Goal: Information Seeking & Learning: Learn about a topic

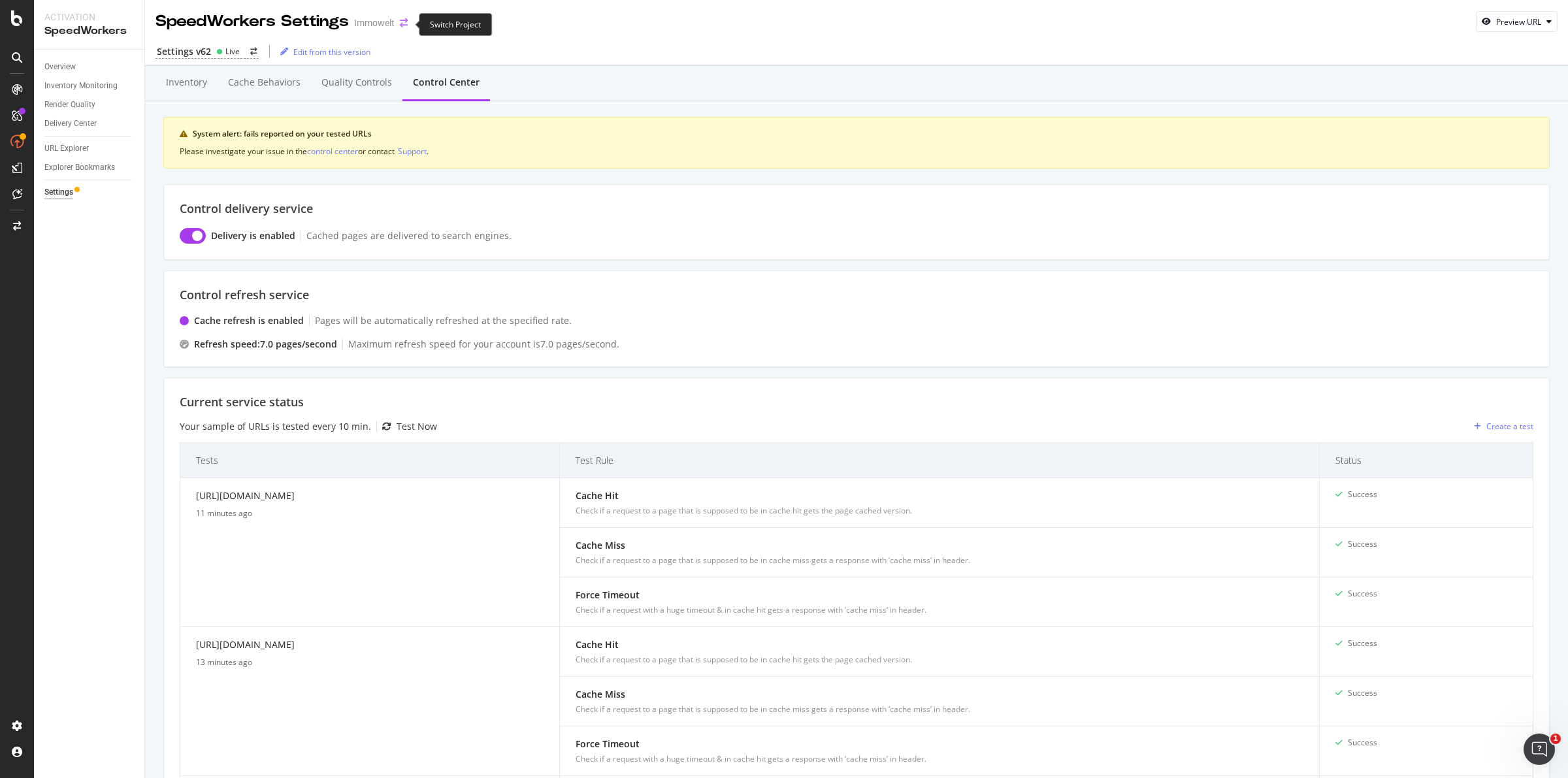
click at [403, 21] on icon "arrow-right-arrow-left" at bounding box center [403, 23] width 7 height 9
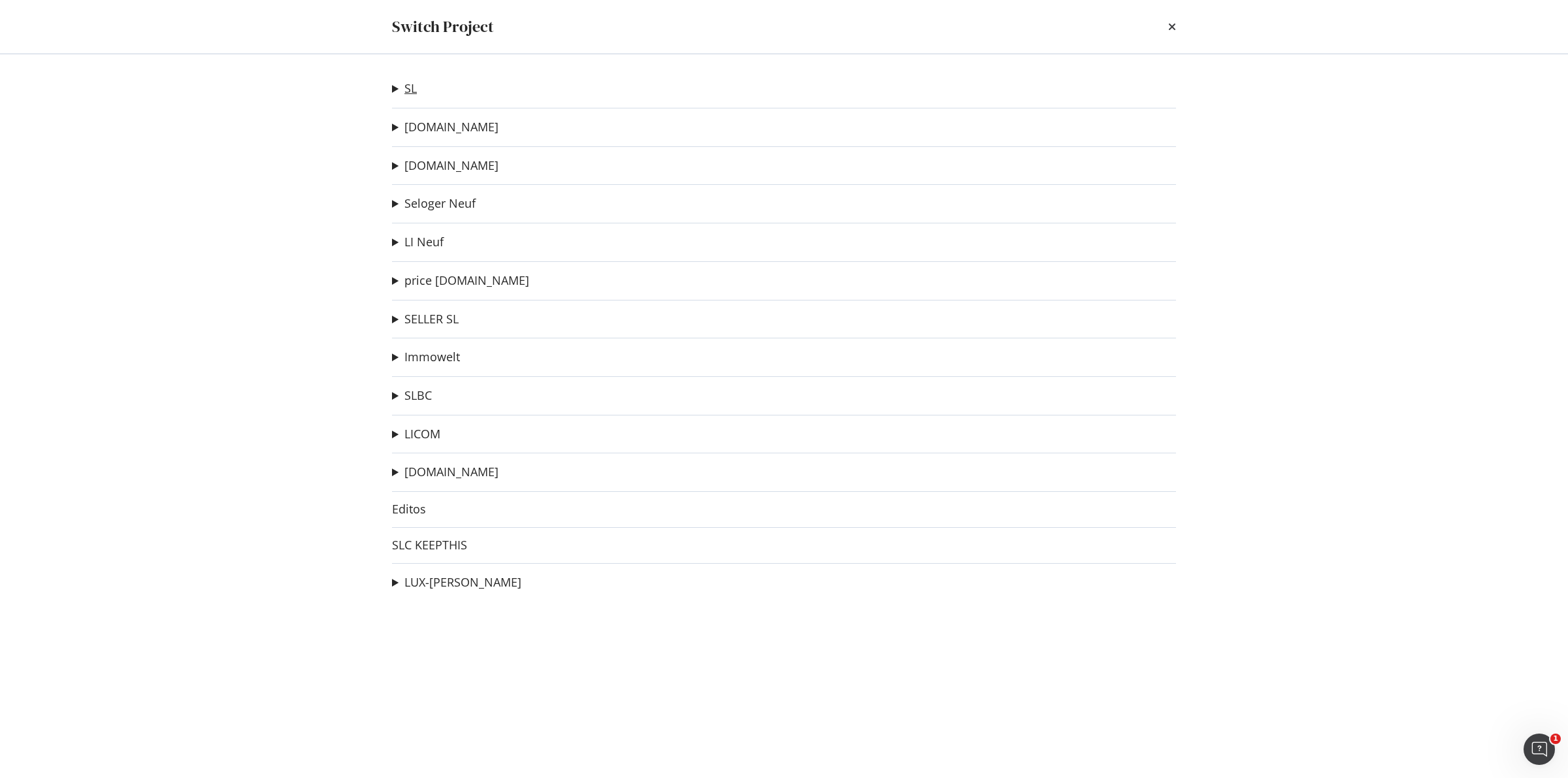
click at [413, 90] on link "SL" at bounding box center [410, 89] width 13 height 14
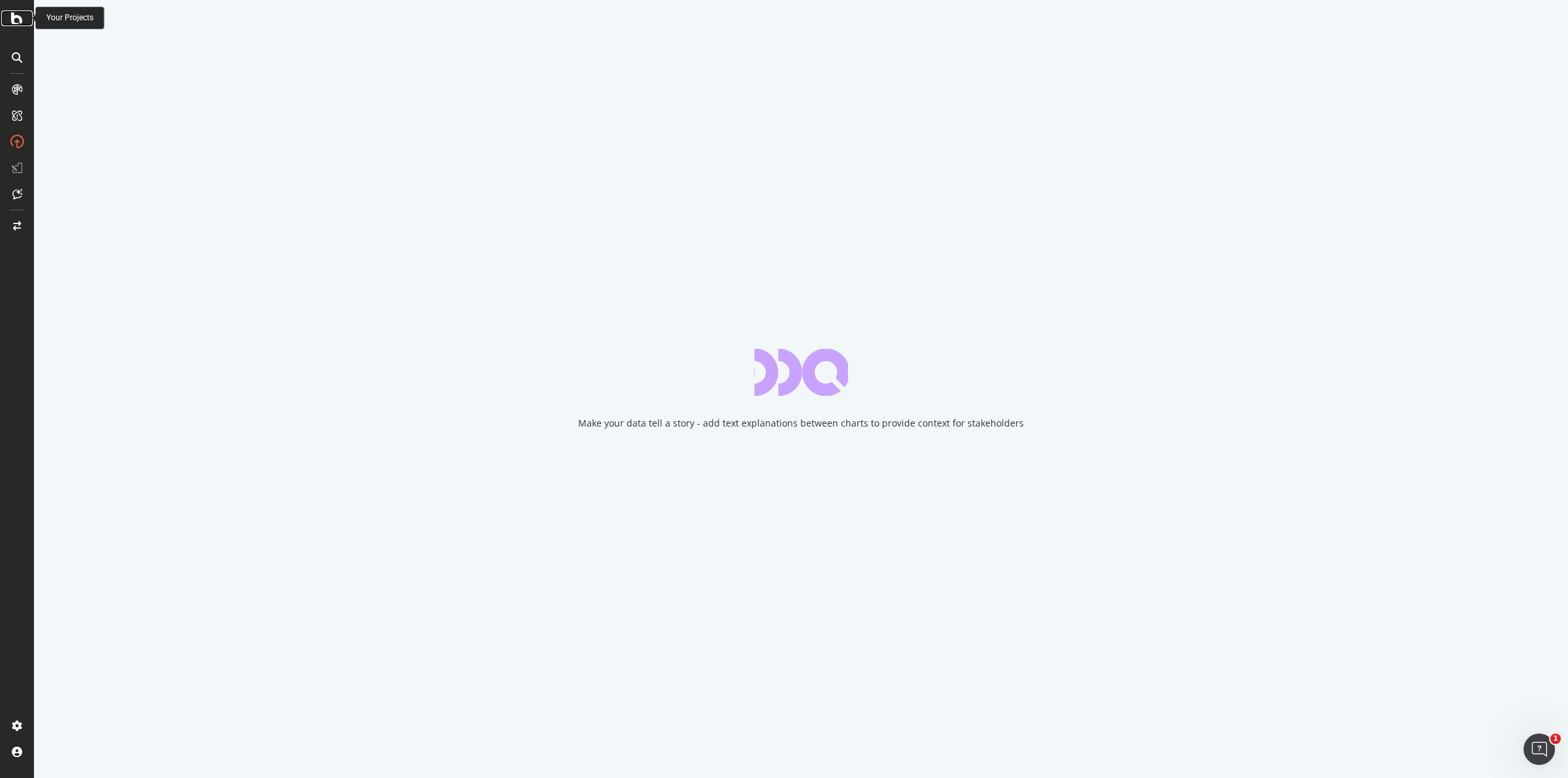
click at [11, 14] on icon at bounding box center [17, 18] width 12 height 16
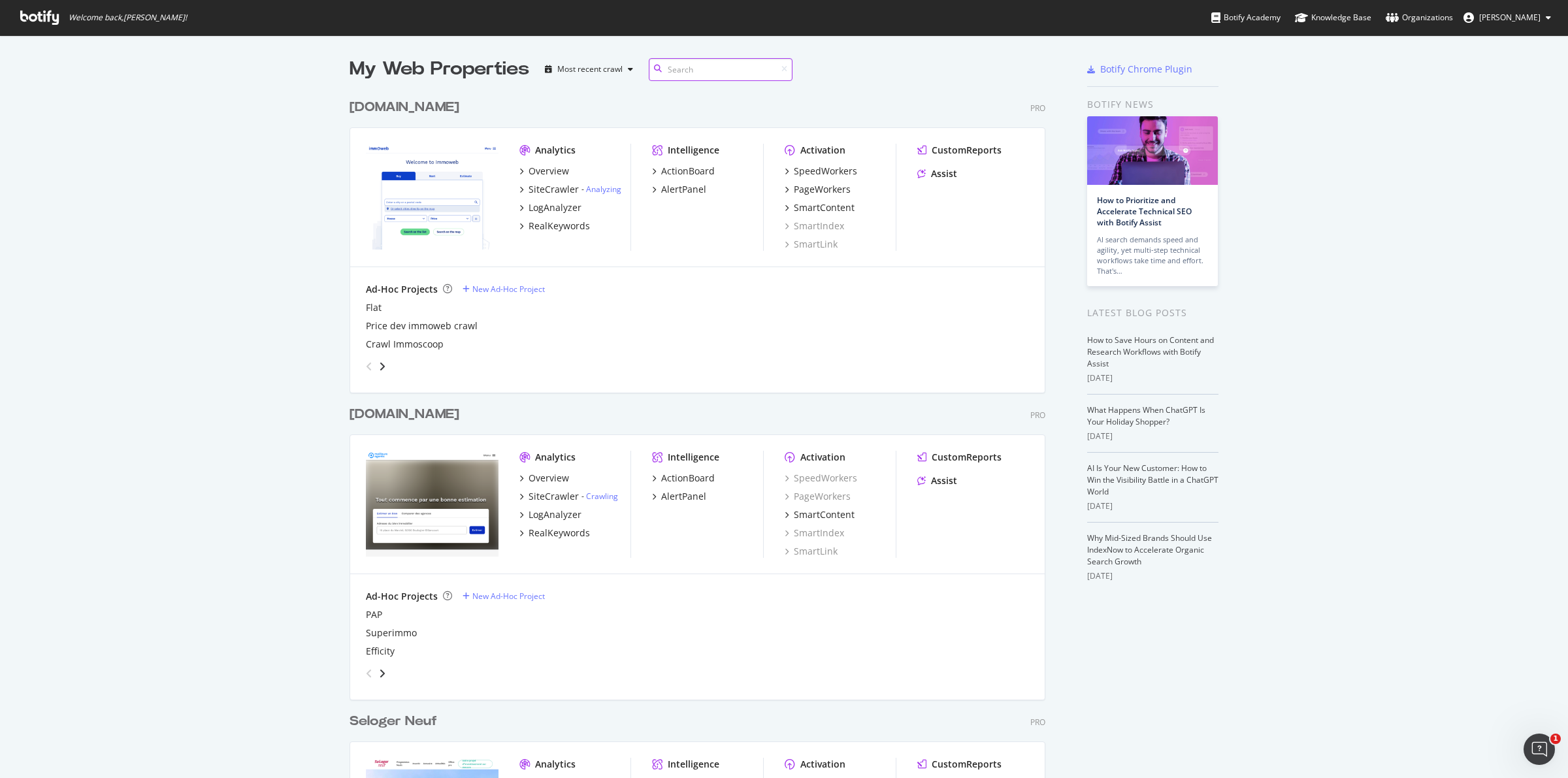
click at [688, 62] on input at bounding box center [721, 70] width 144 height 23
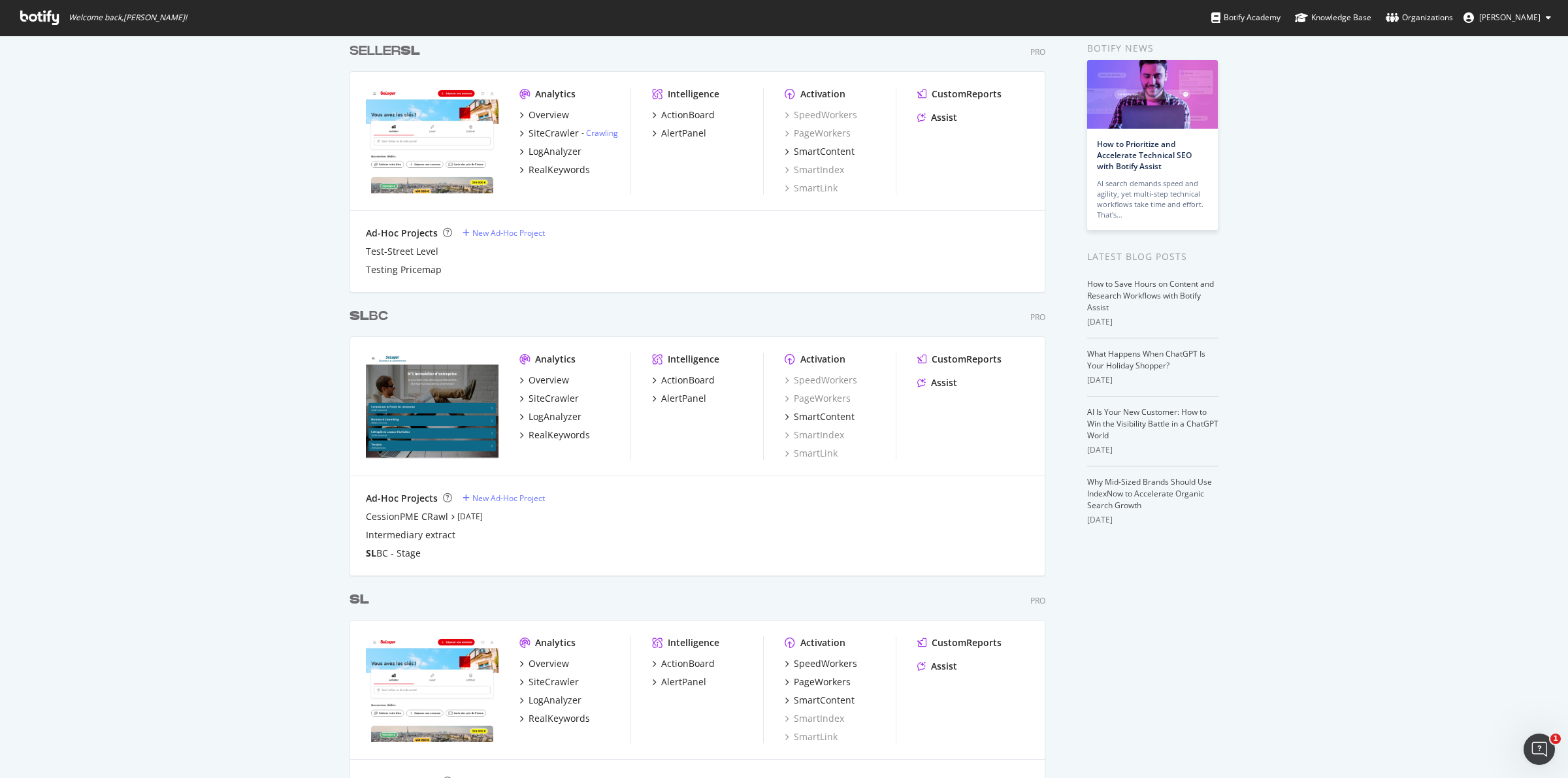
scroll to position [245, 0]
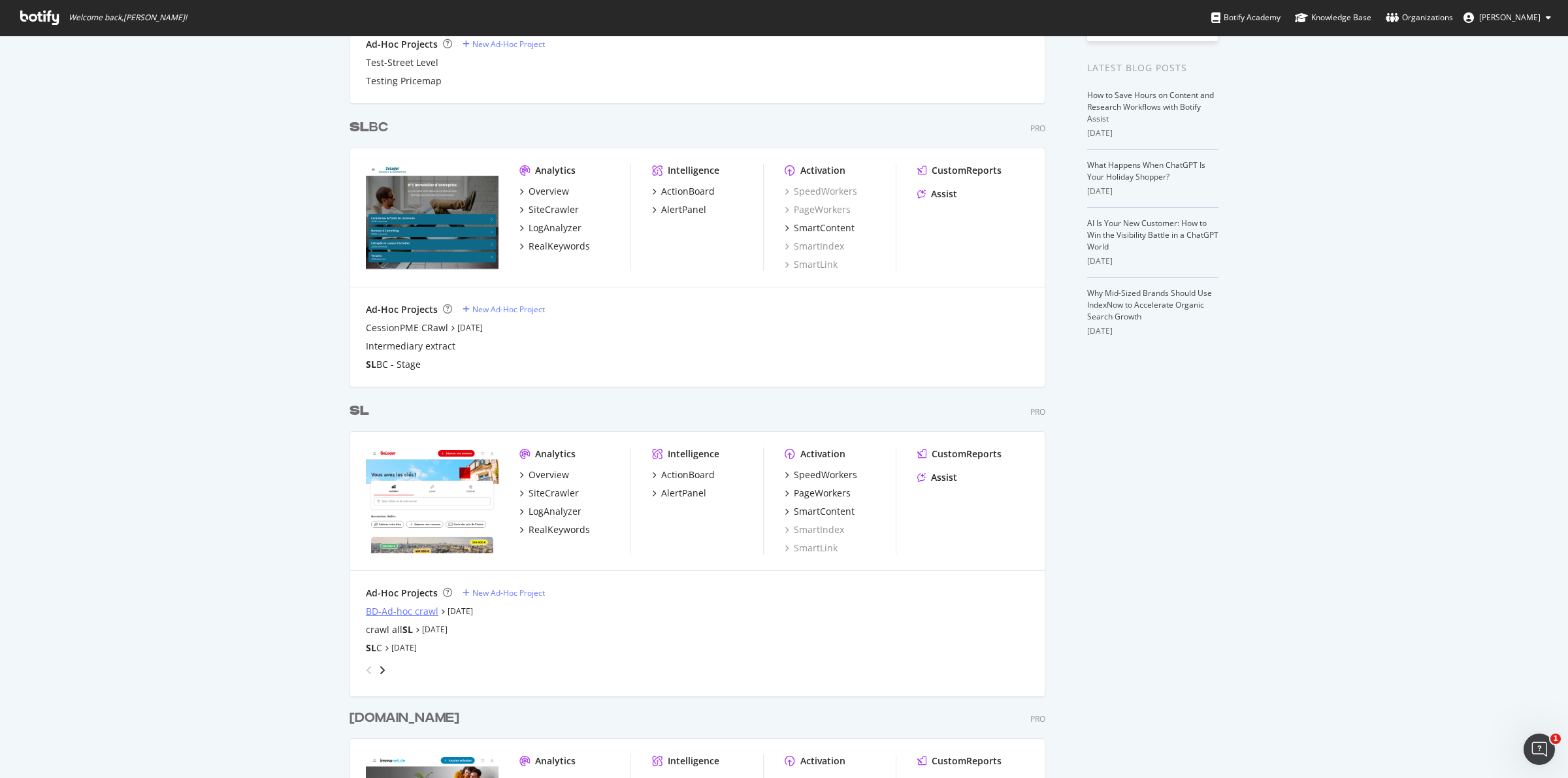
type input "sl"
click at [409, 615] on div "BD-Ad-hoc crawl" at bounding box center [402, 611] width 73 height 13
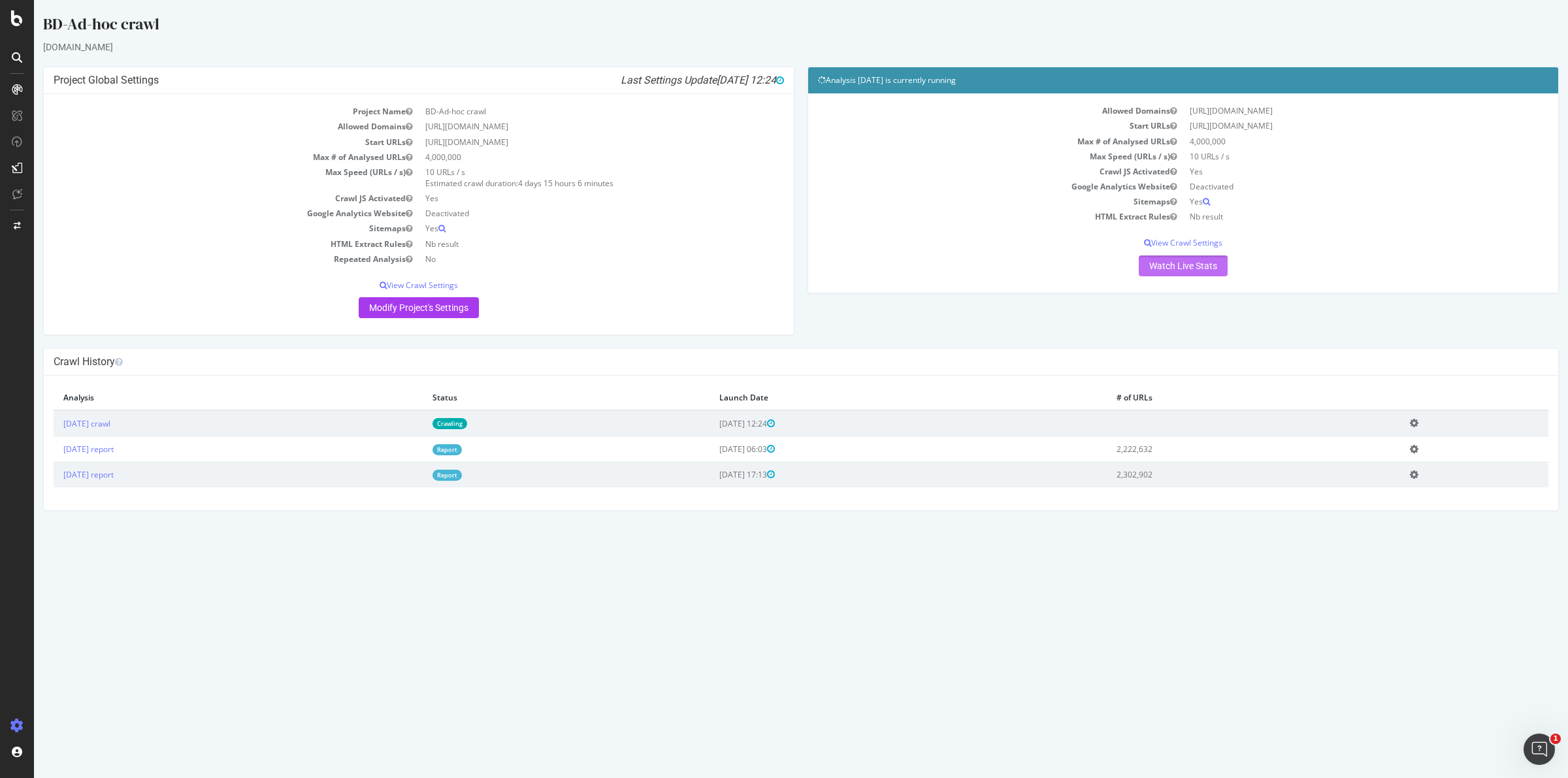
click at [1192, 269] on link "Watch Live Stats" at bounding box center [1183, 266] width 88 height 21
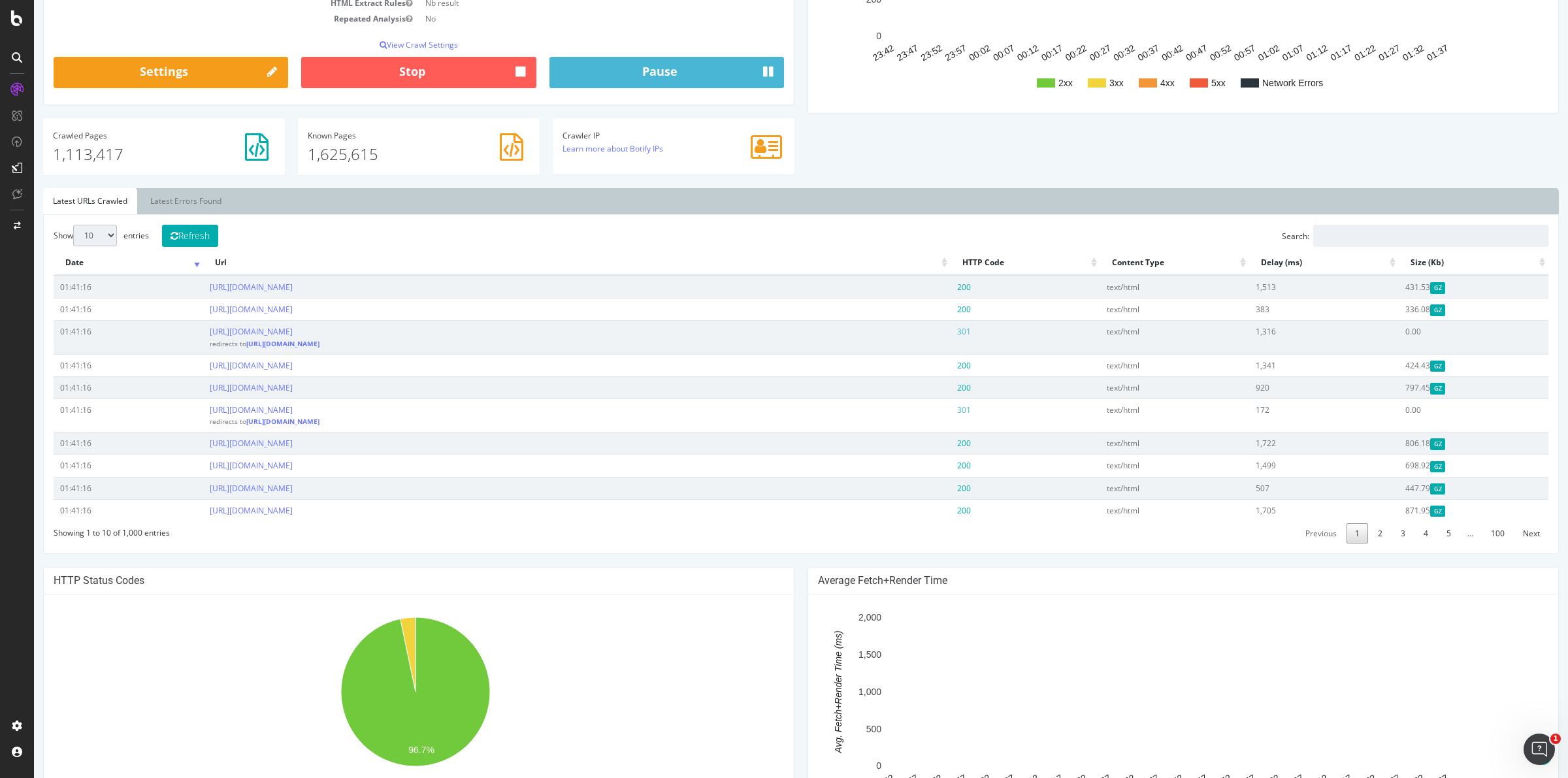
scroll to position [327, 0]
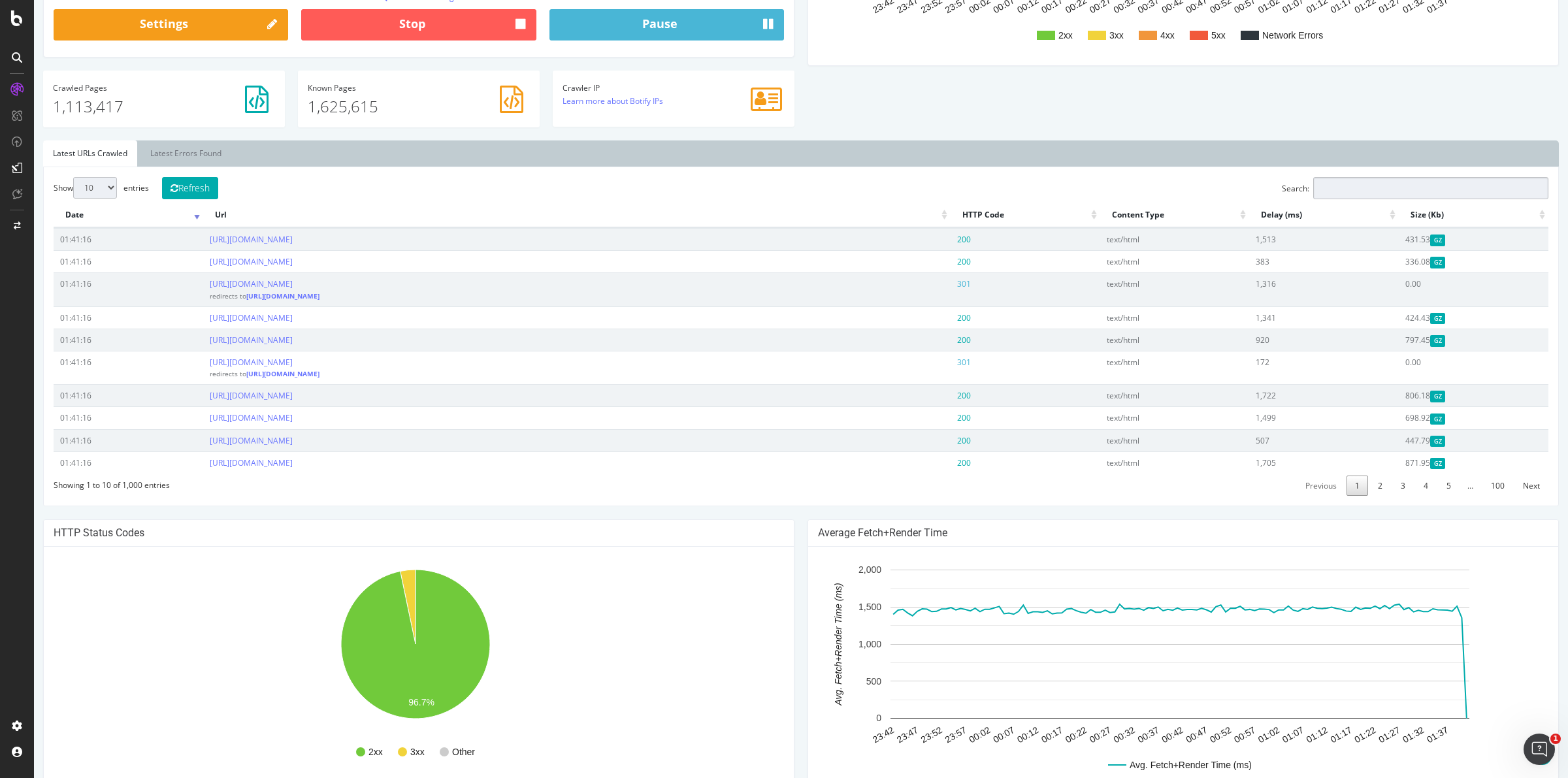
click at [1330, 194] on input "Search:" at bounding box center [1431, 188] width 235 height 23
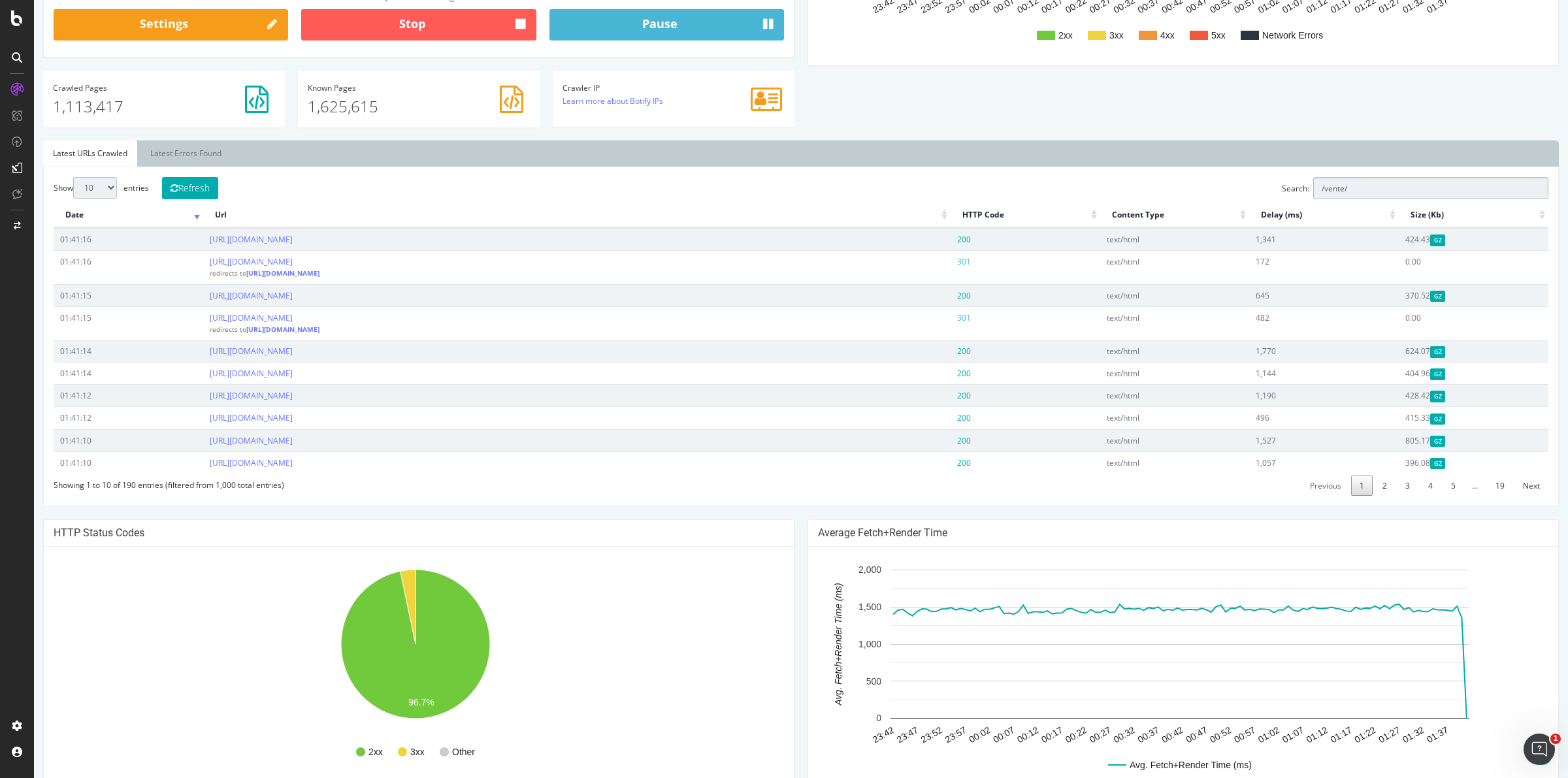
type input "/vente/"
click at [114, 191] on select "10 25 50 100" at bounding box center [95, 188] width 43 height 22
click at [105, 279] on td "01:41:16" at bounding box center [127, 267] width 149 height 33
click at [112, 193] on select "10 25 50 100" at bounding box center [95, 188] width 43 height 22
select select "100"
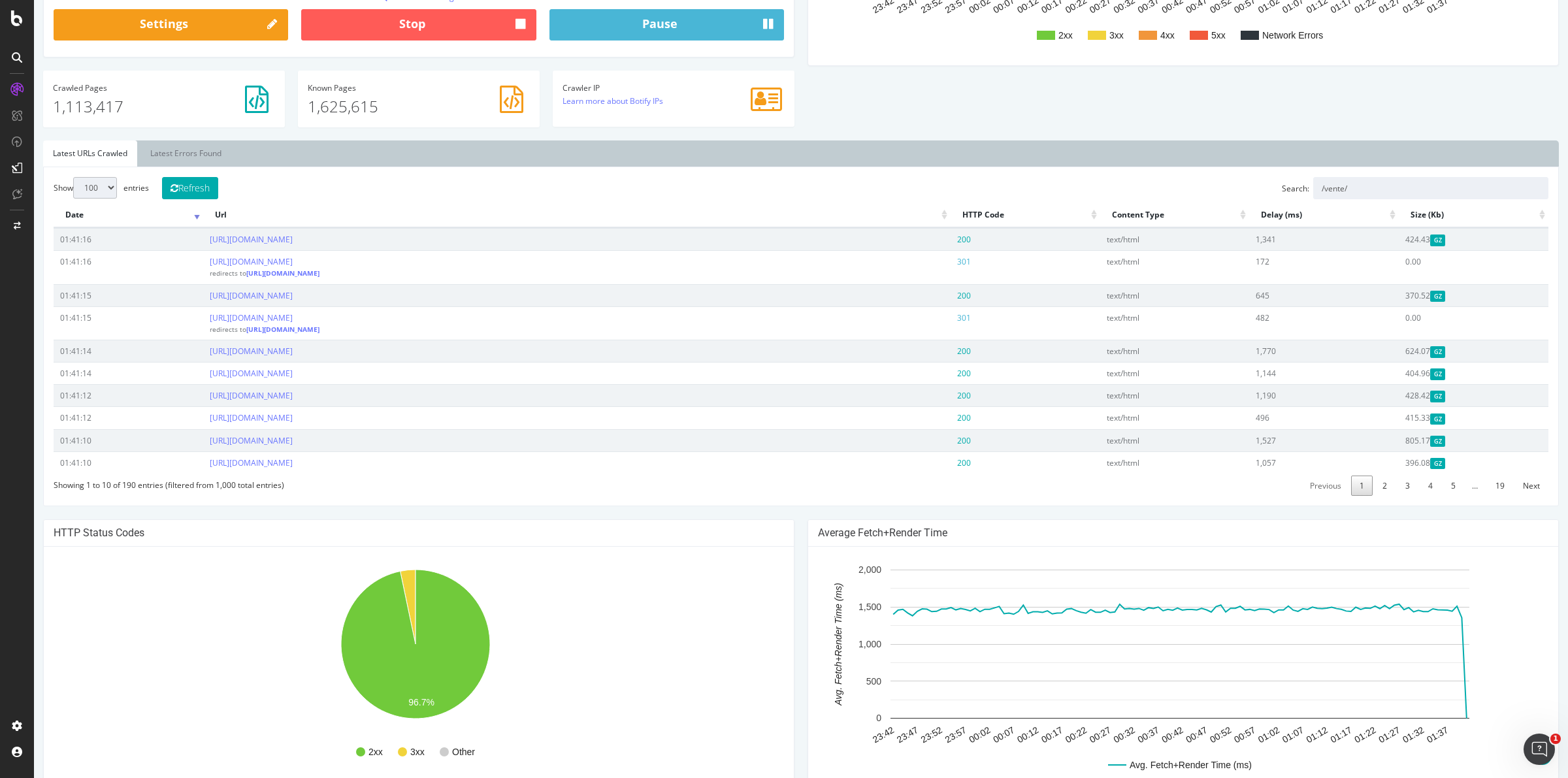
click at [73, 178] on select "10 25 50 100" at bounding box center [95, 188] width 43 height 22
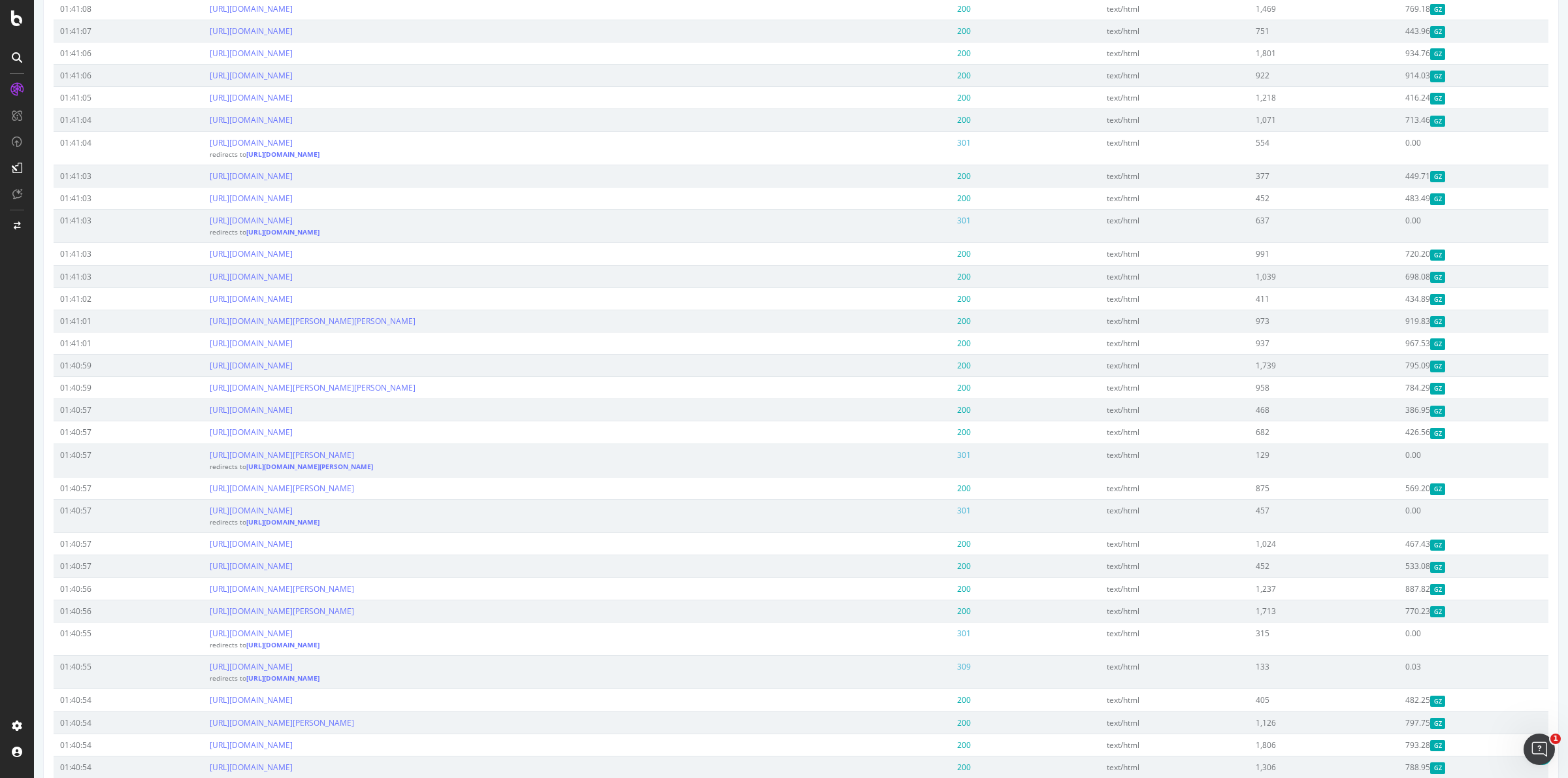
scroll to position [899, 0]
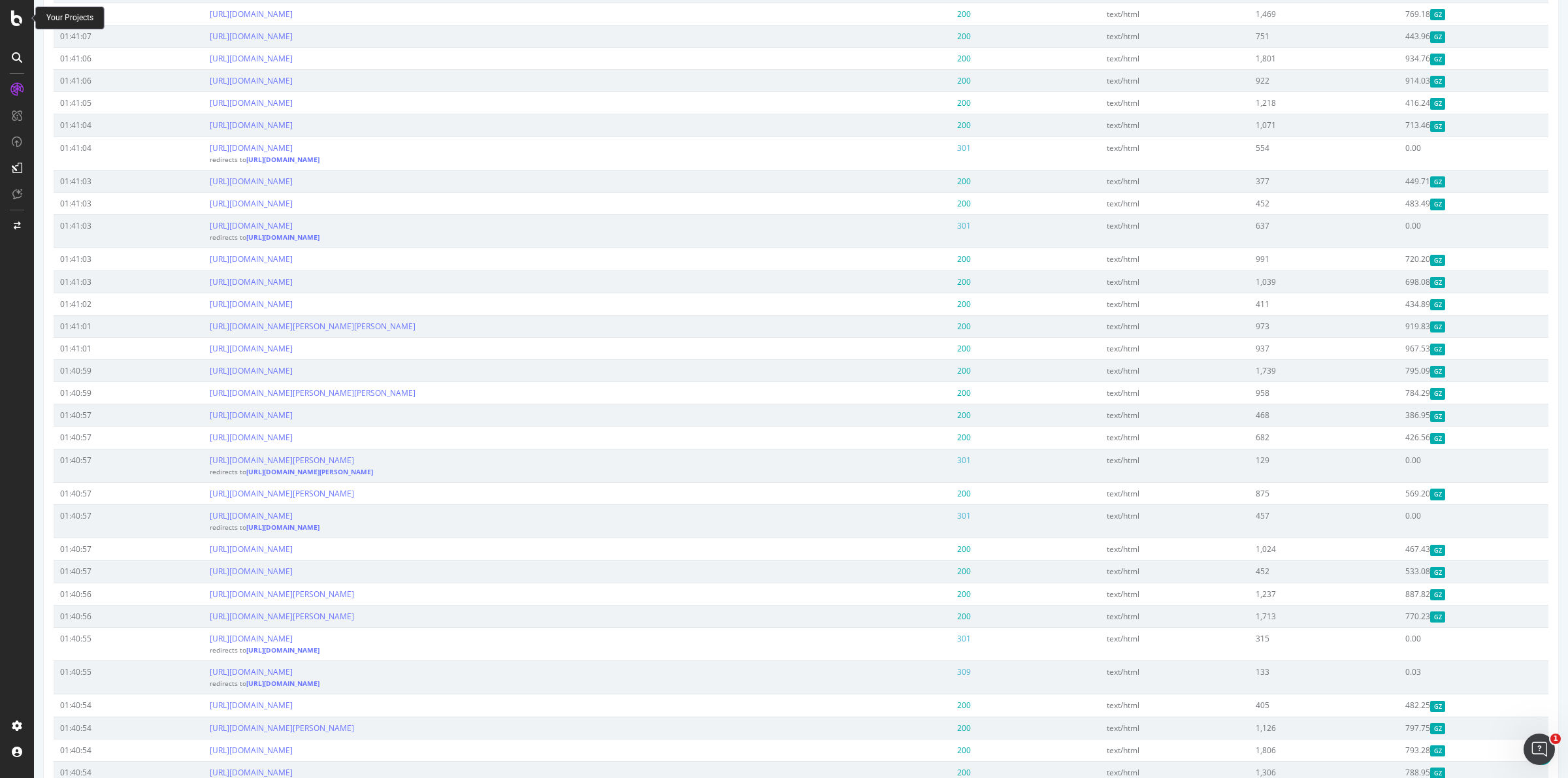
click at [17, 15] on icon at bounding box center [17, 18] width 12 height 16
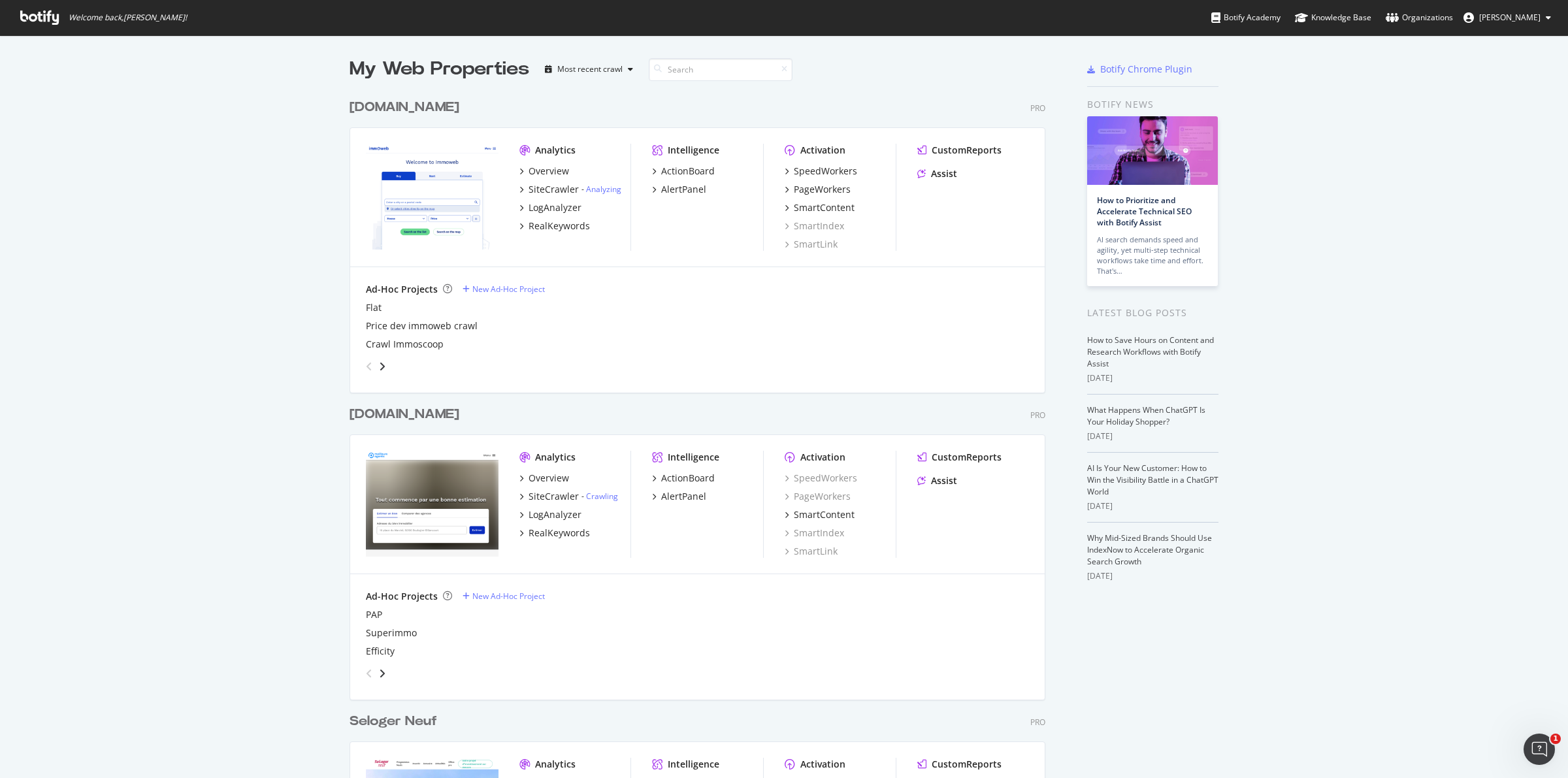
scroll to position [766, 1543]
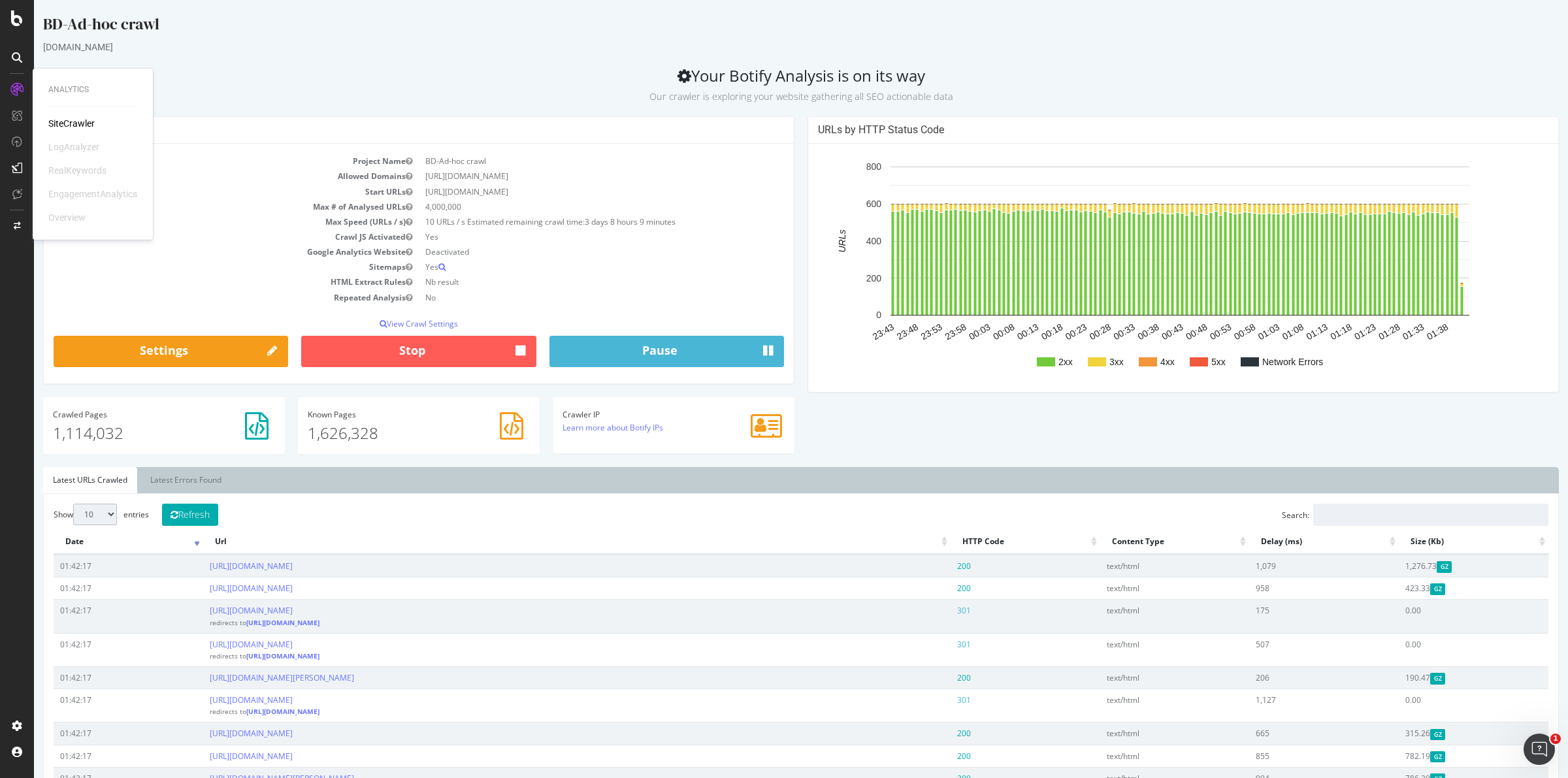
click at [55, 118] on div "SiteCrawler" at bounding box center [71, 123] width 46 height 13
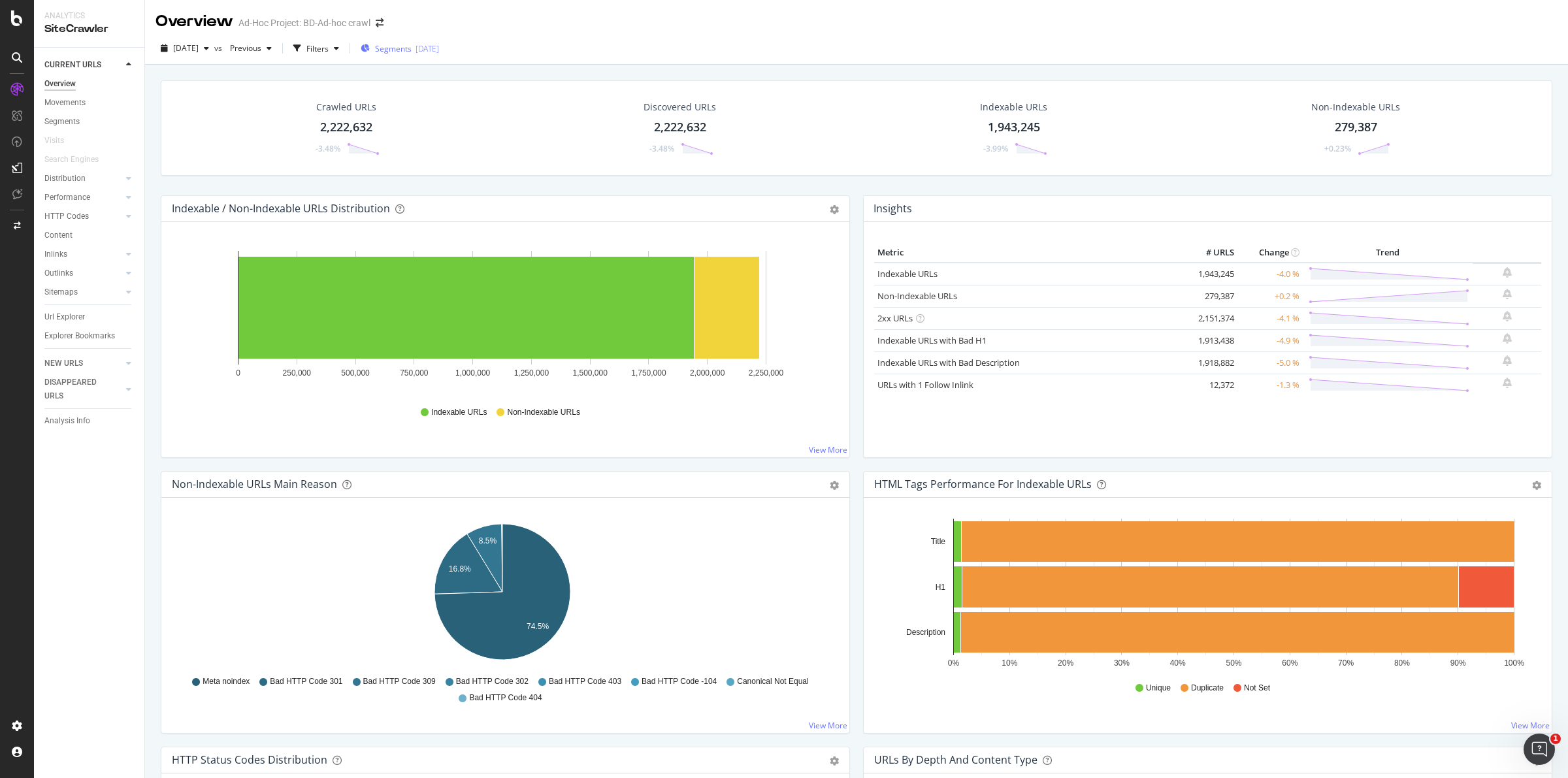
click at [412, 49] on span "Segments" at bounding box center [393, 48] width 37 height 11
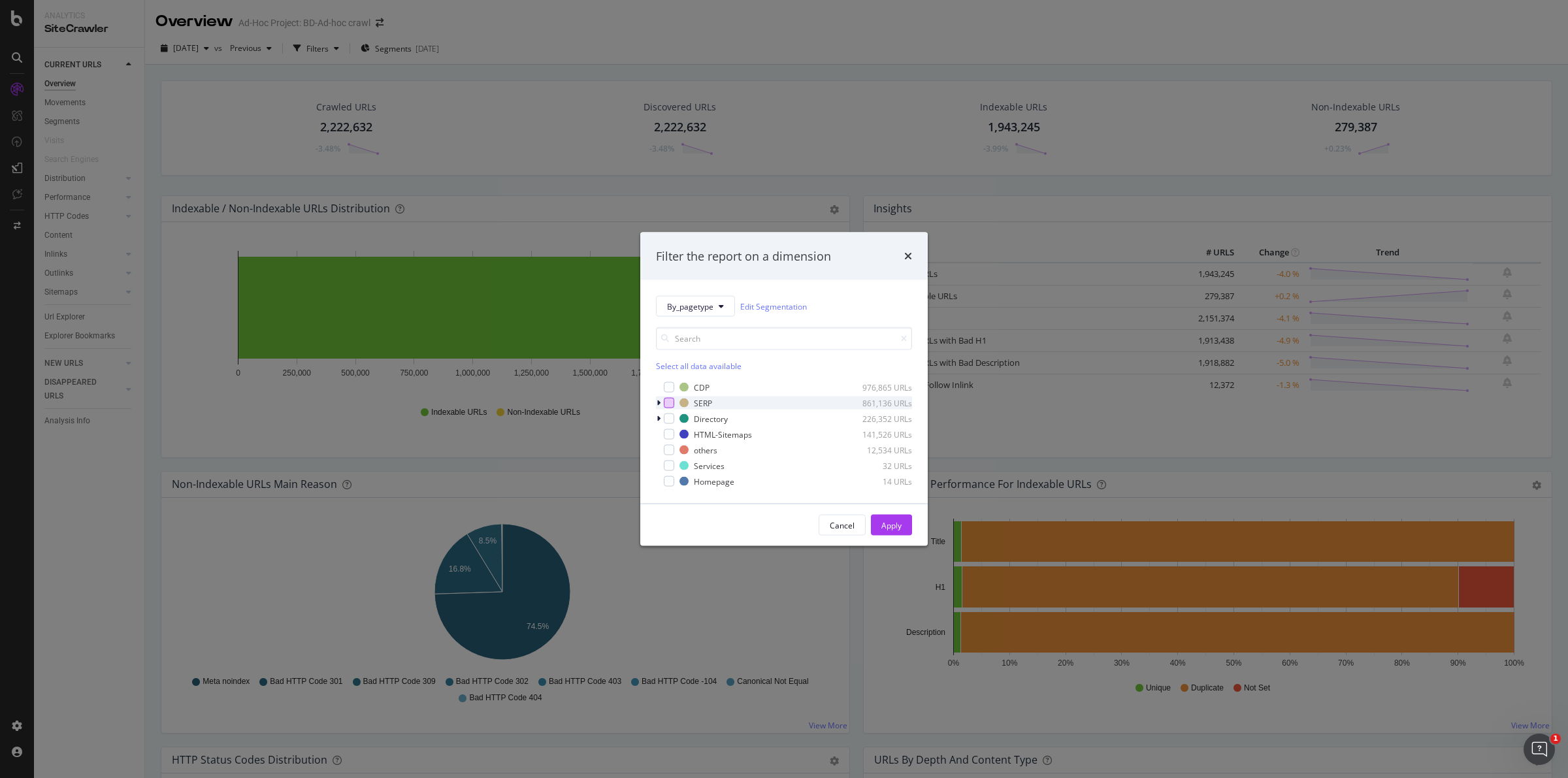
click at [666, 403] on div "modal" at bounding box center [669, 403] width 10 height 11
click at [889, 523] on div "Apply" at bounding box center [891, 524] width 20 height 11
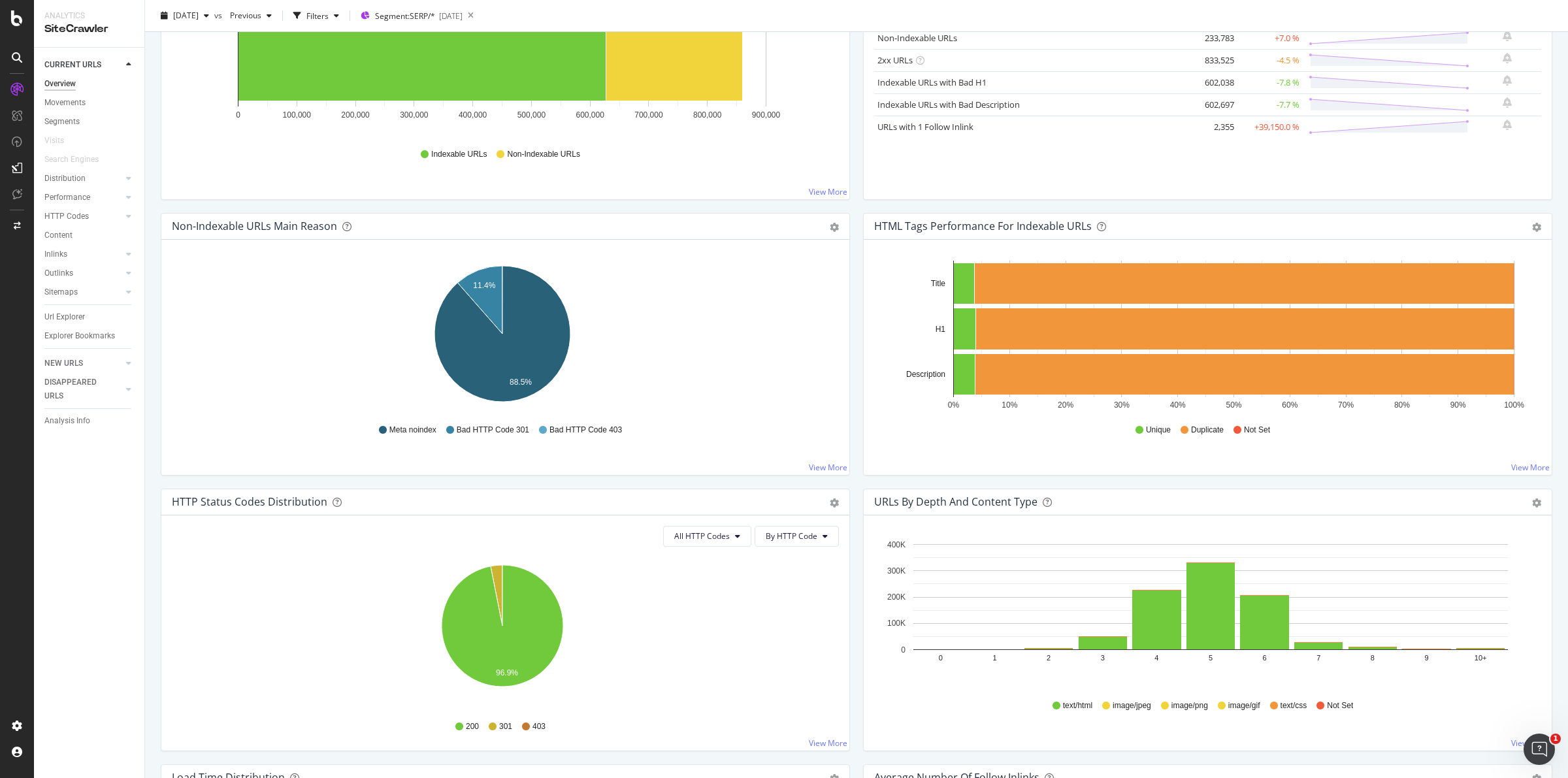
scroll to position [164, 0]
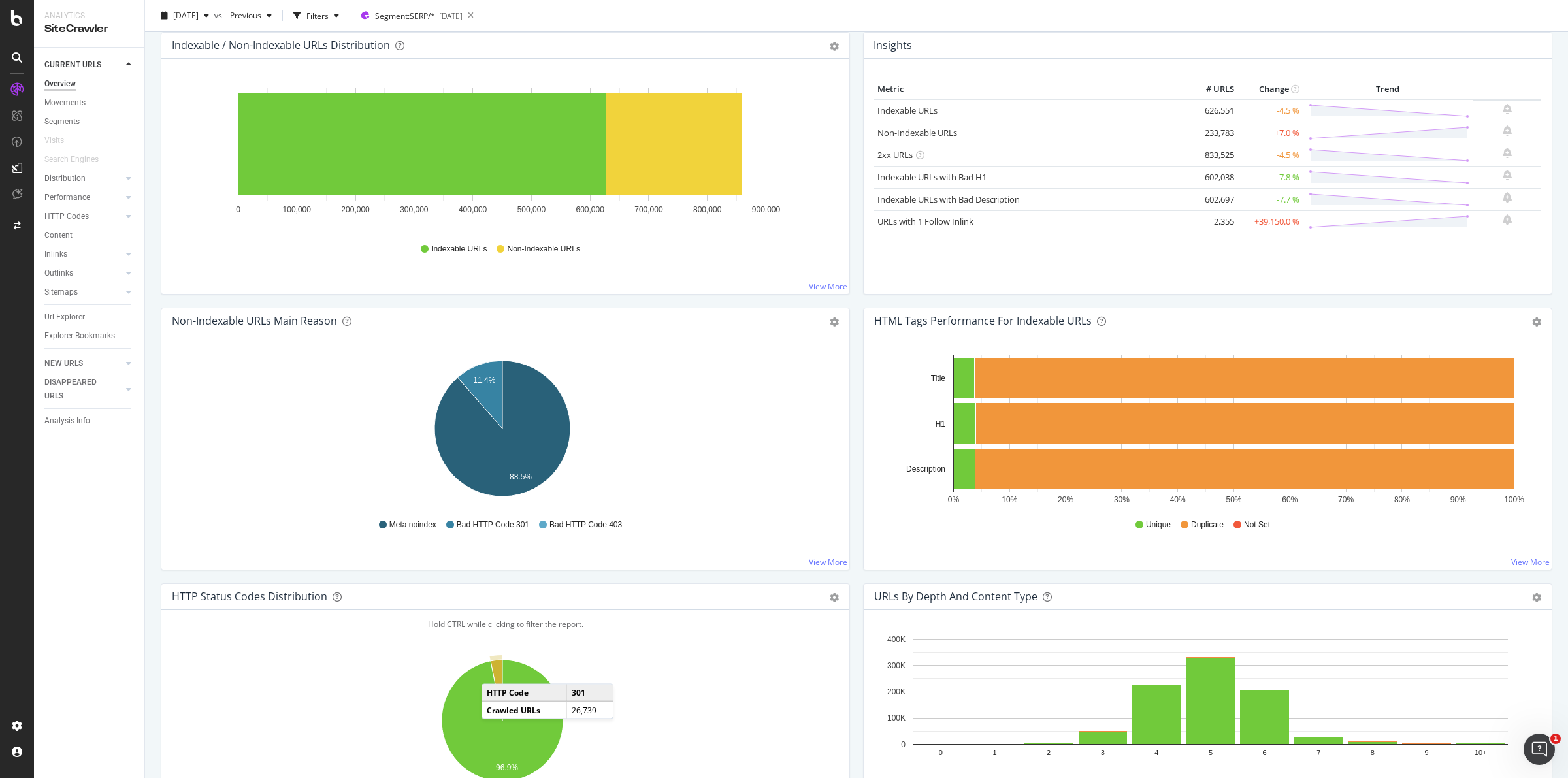
click at [494, 671] on icon "A chart." at bounding box center [496, 690] width 12 height 61
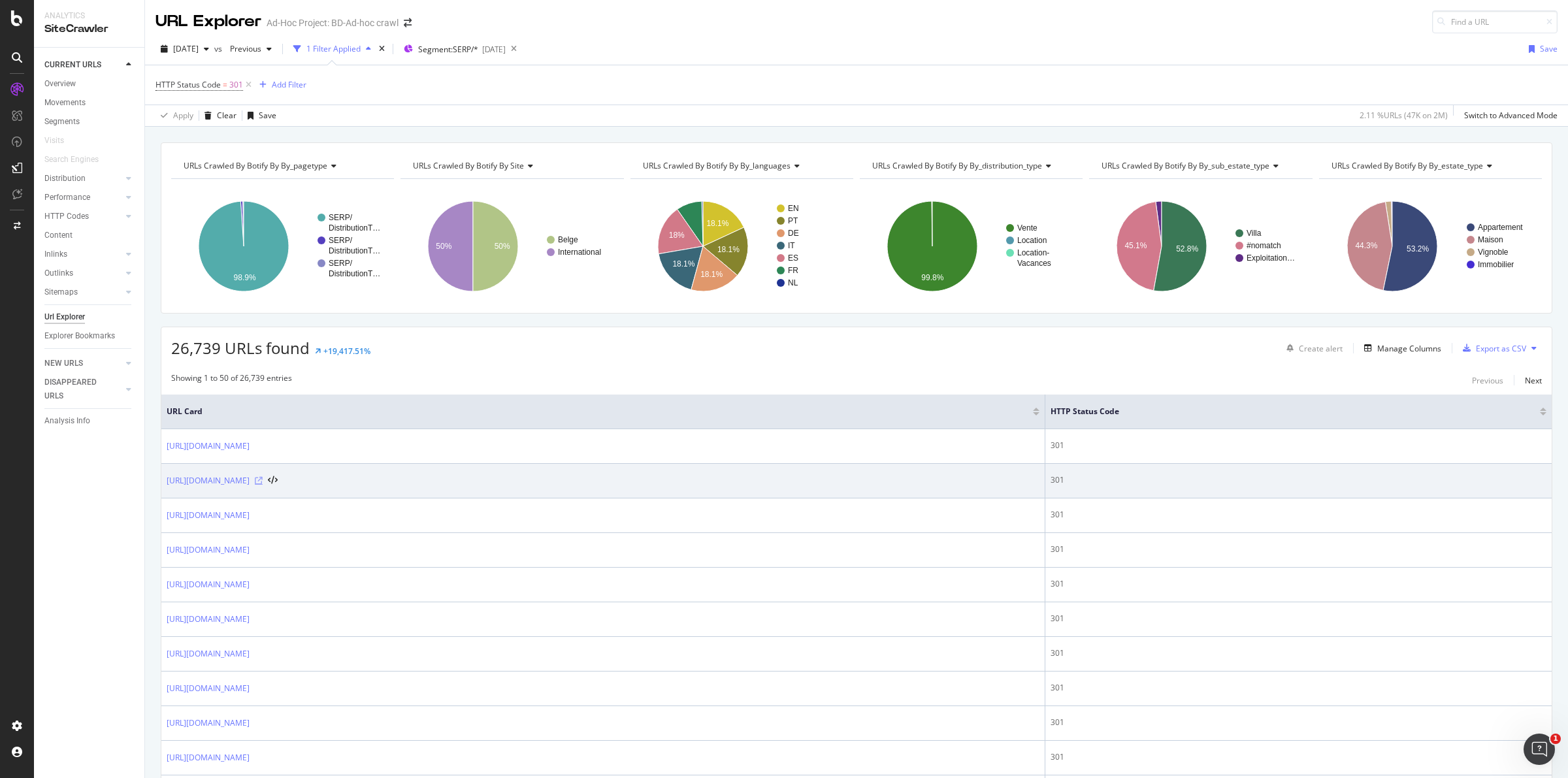
click at [262, 480] on icon at bounding box center [259, 481] width 7 height 8
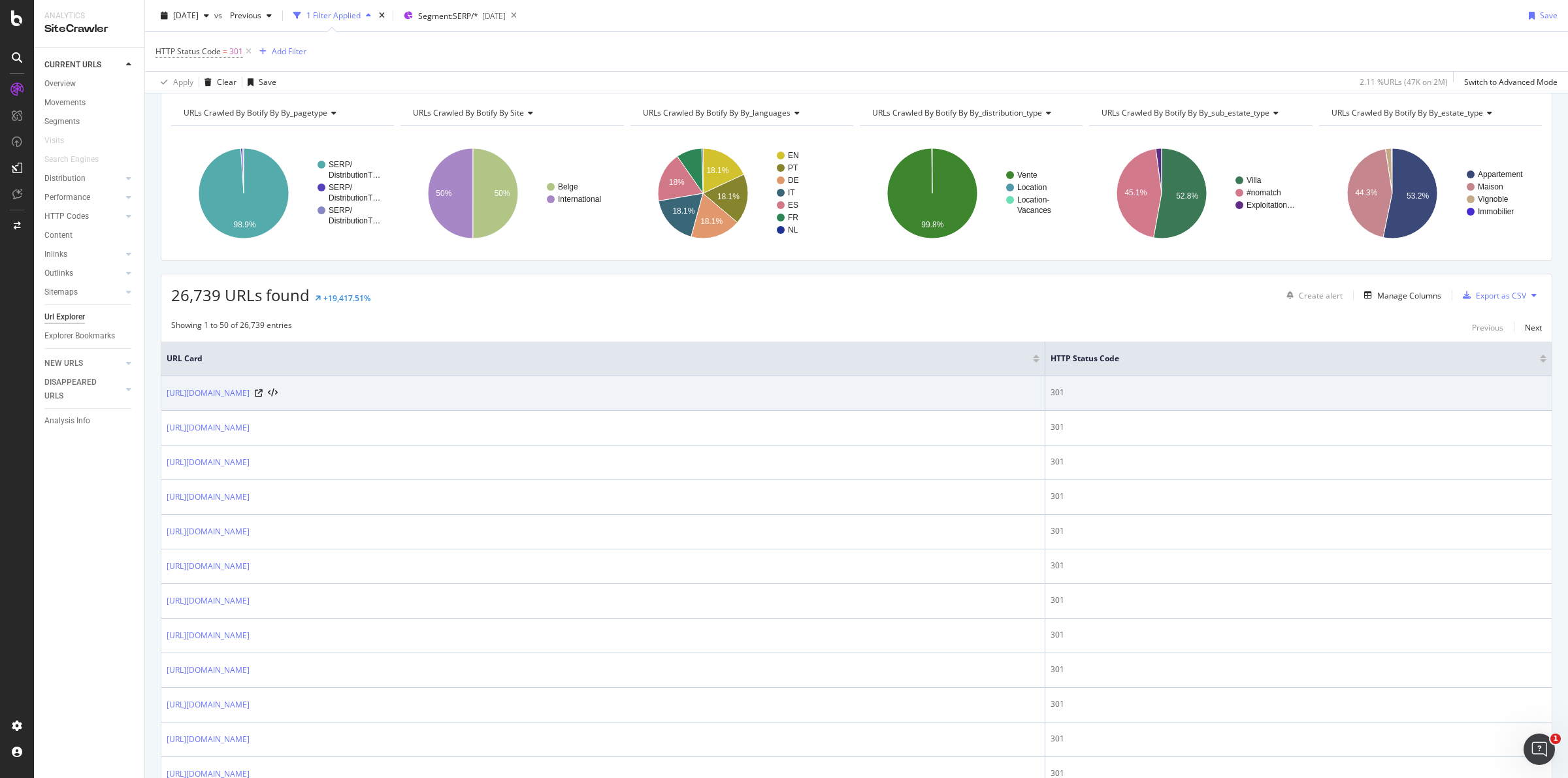
scroll to position [82, 0]
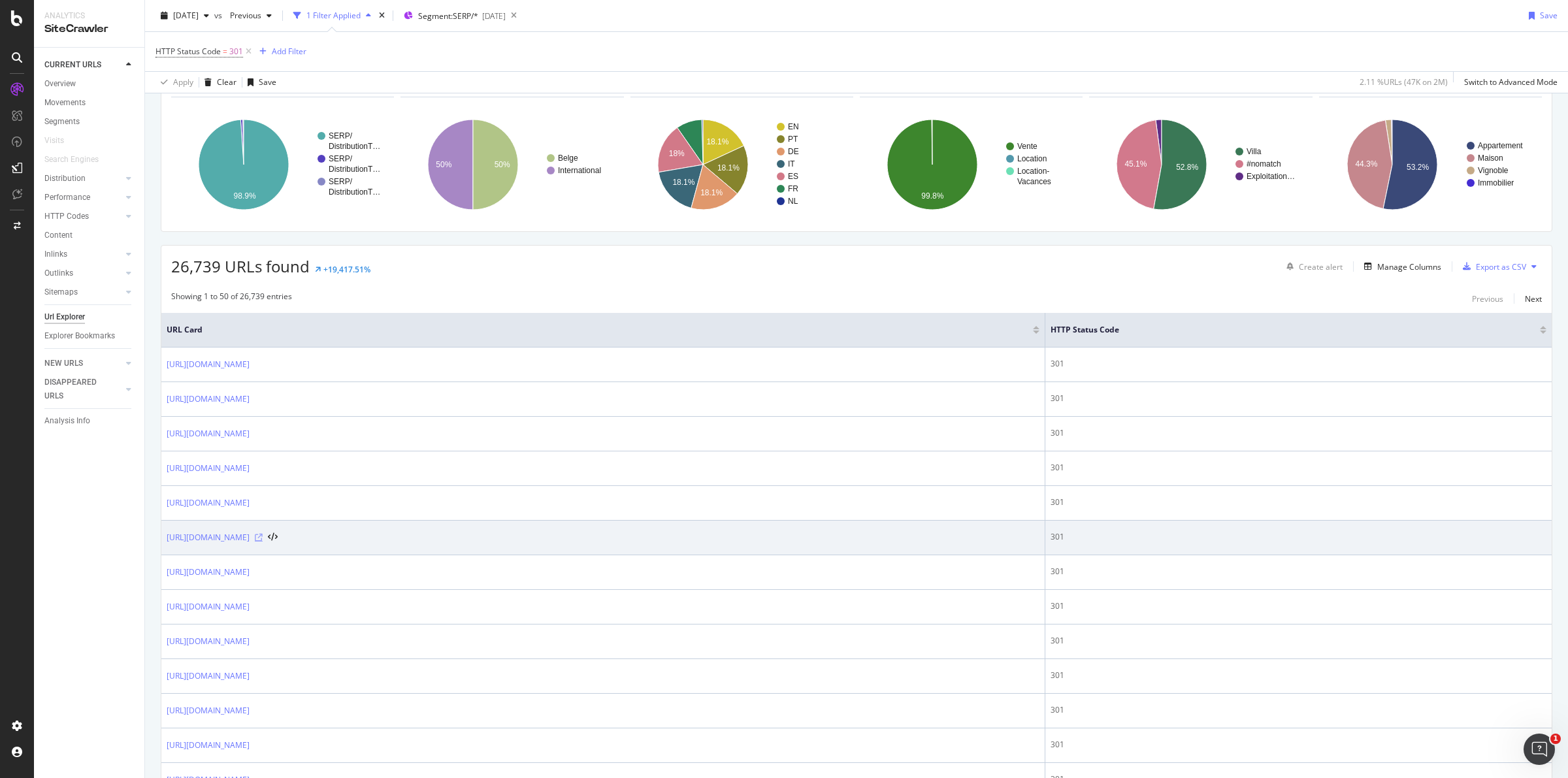
click at [262, 540] on icon at bounding box center [259, 538] width 7 height 8
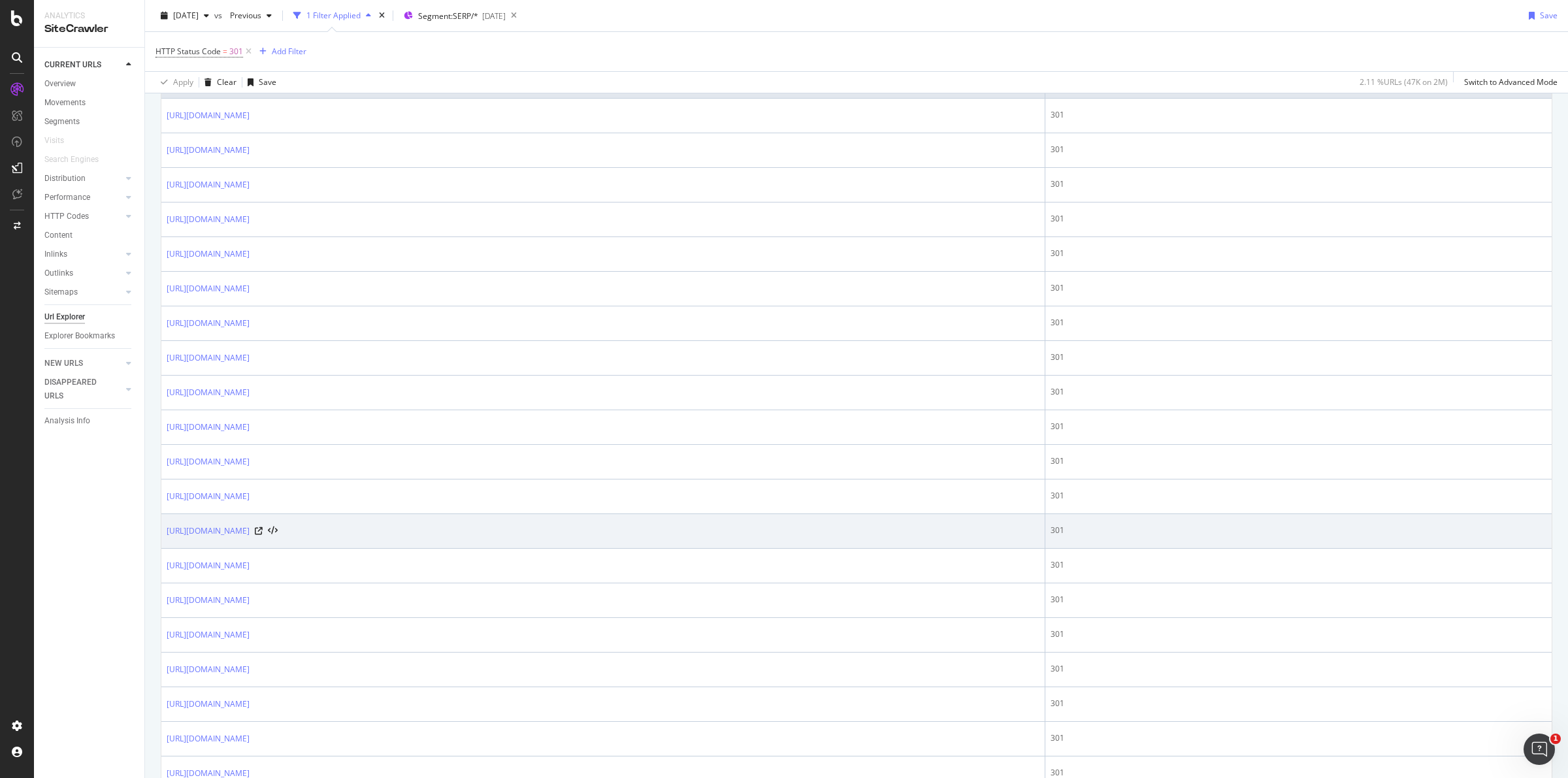
scroll to position [408, 0]
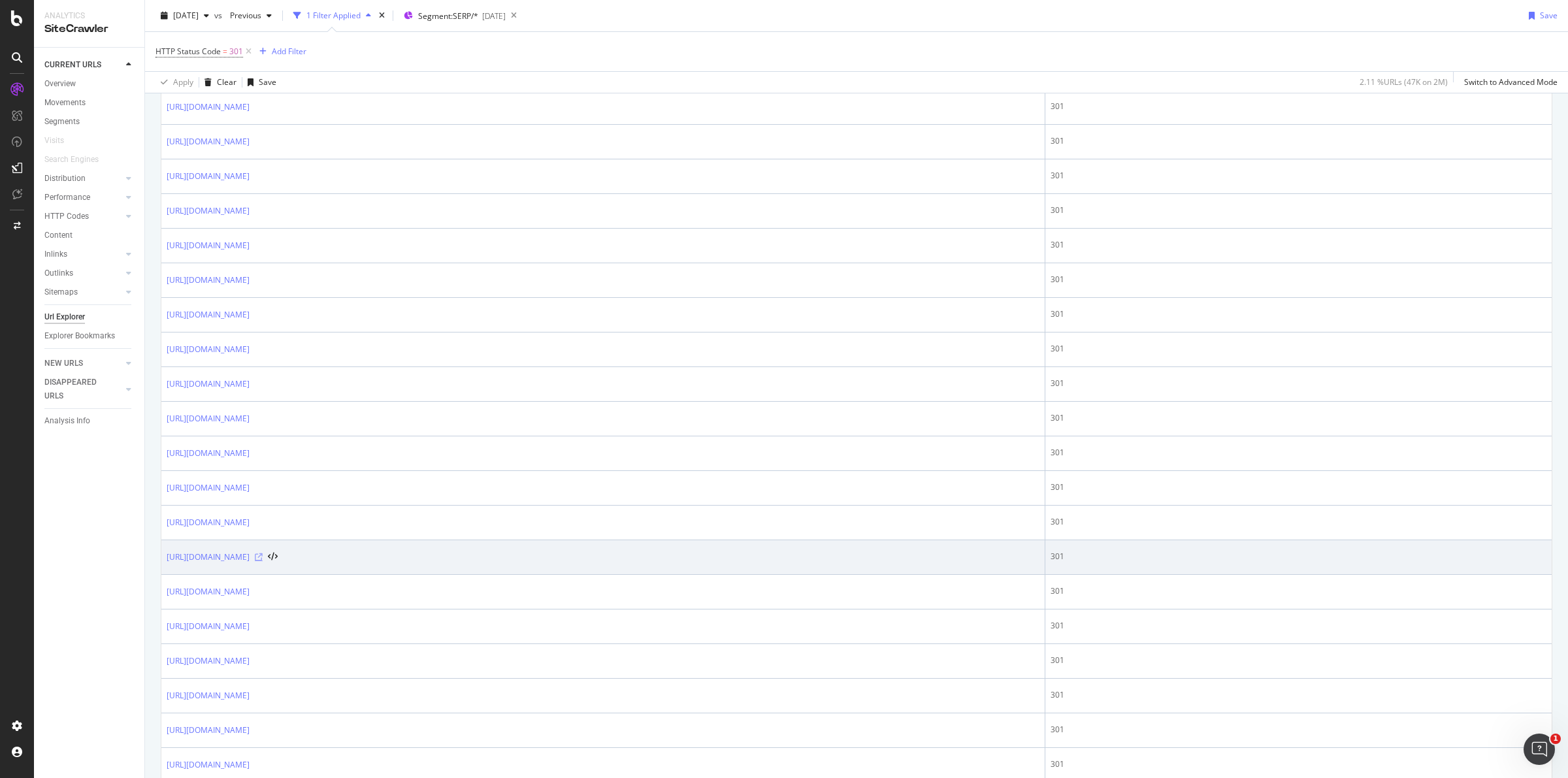
click at [262, 561] on icon at bounding box center [259, 557] width 7 height 8
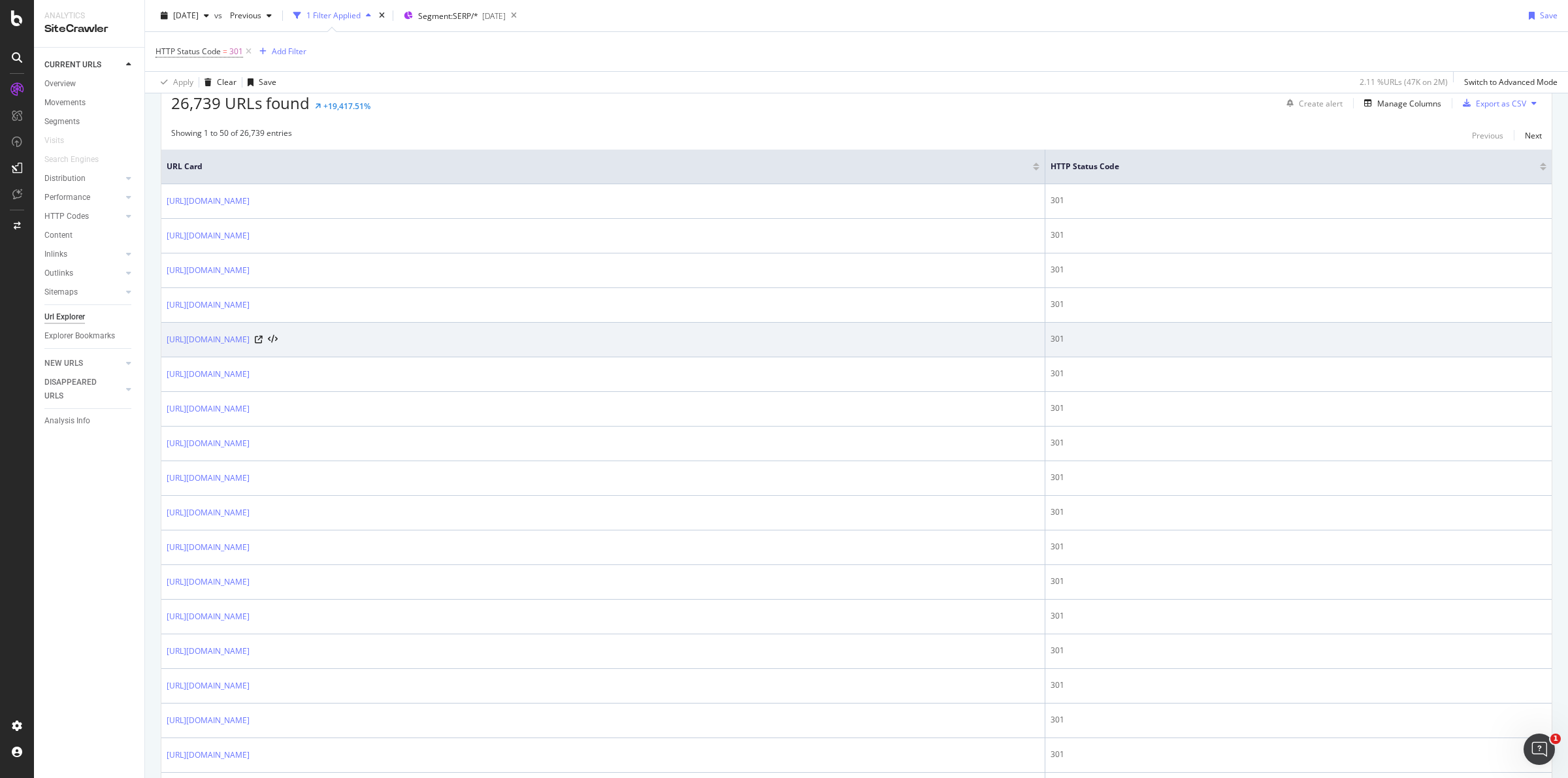
scroll to position [0, 0]
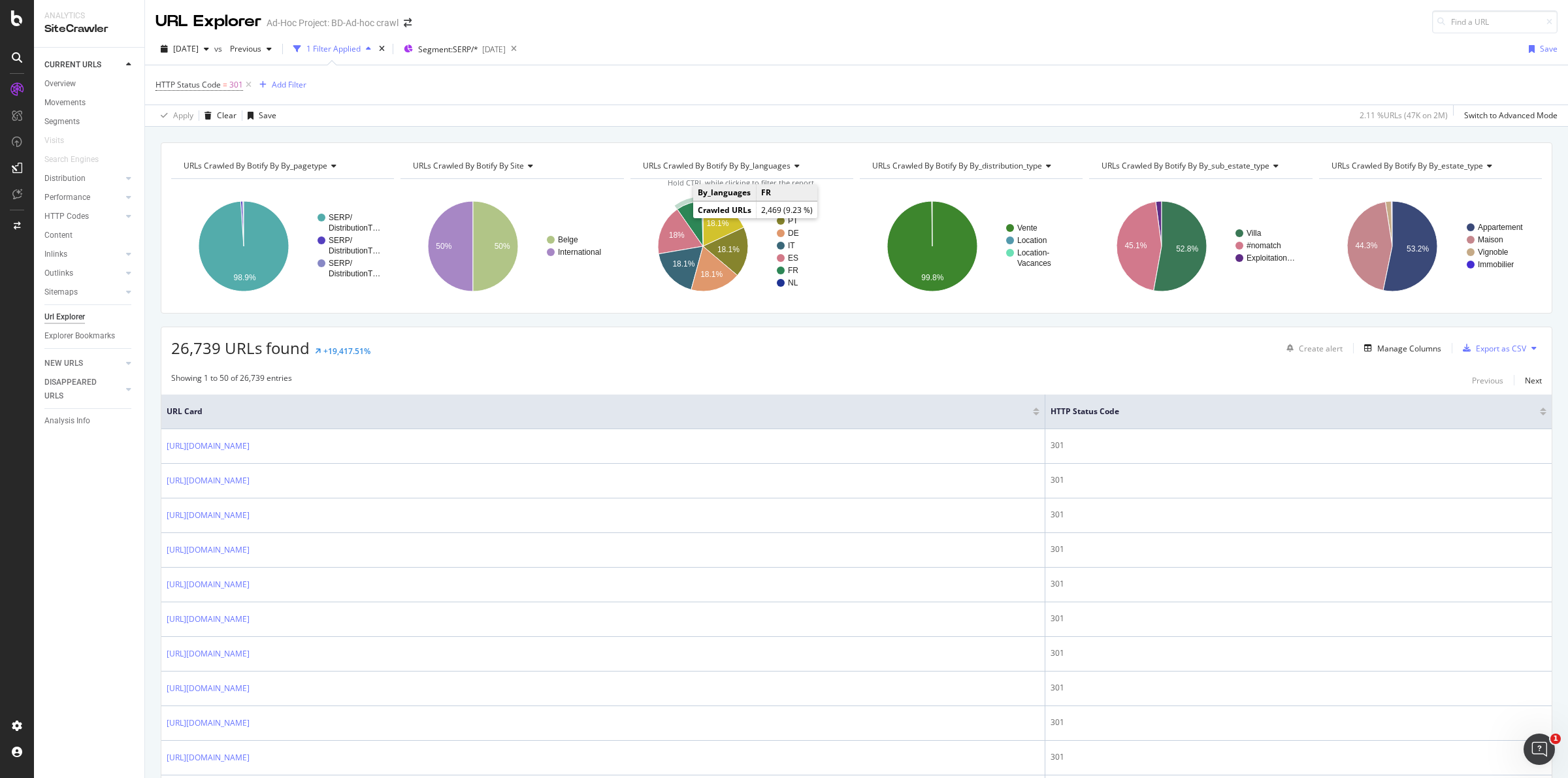
click at [682, 215] on icon "A chart." at bounding box center [689, 224] width 25 height 45
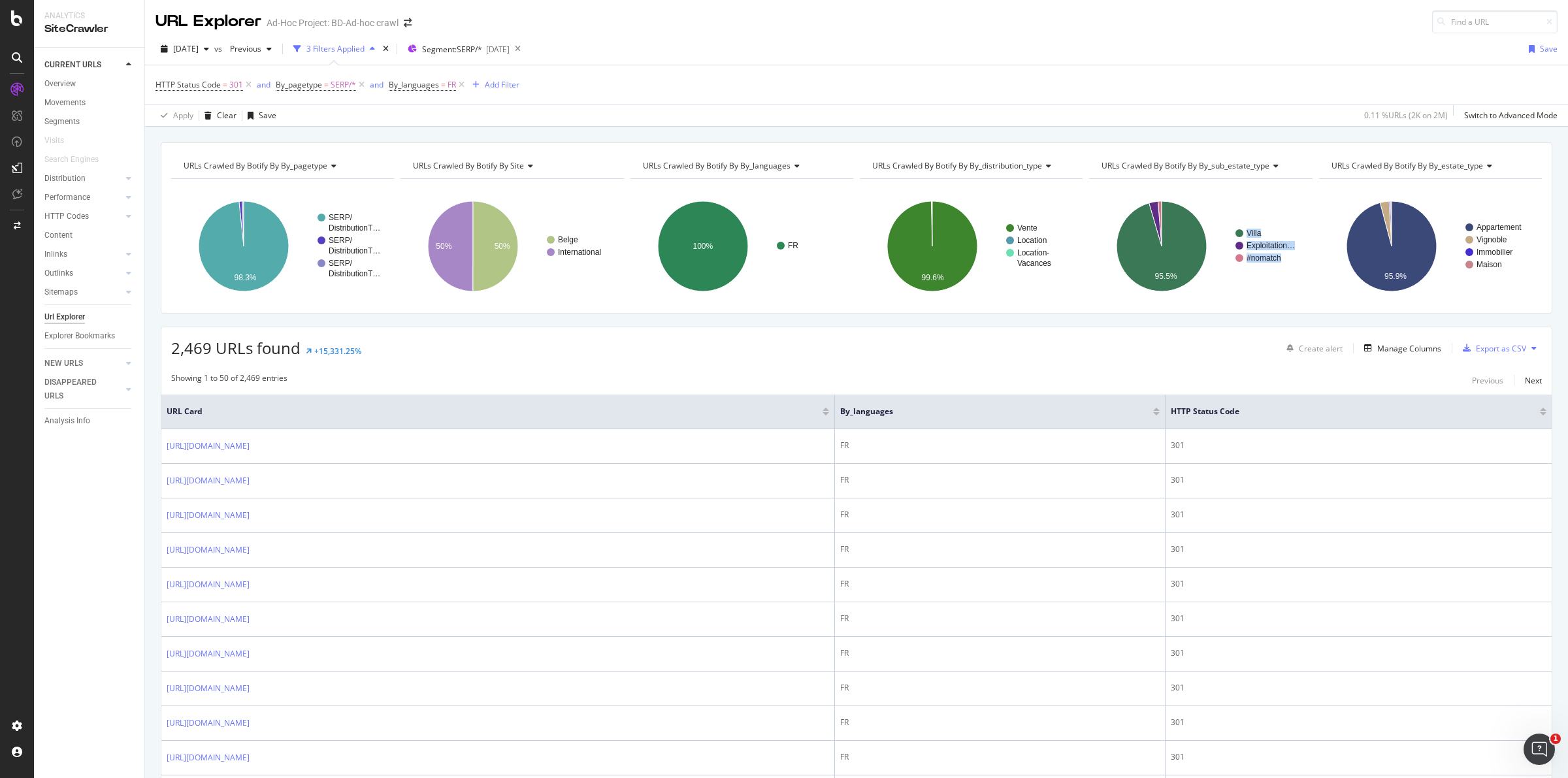
drag, startPoint x: 1158, startPoint y: 276, endPoint x: 1112, endPoint y: 282, distance: 46.4
click at [1243, 284] on rect "A chart." at bounding box center [1199, 247] width 220 height 114
click at [1150, 263] on icon "A chart." at bounding box center [1162, 246] width 90 height 90
click at [1259, 245] on rect "A chart." at bounding box center [1273, 245] width 52 height 8
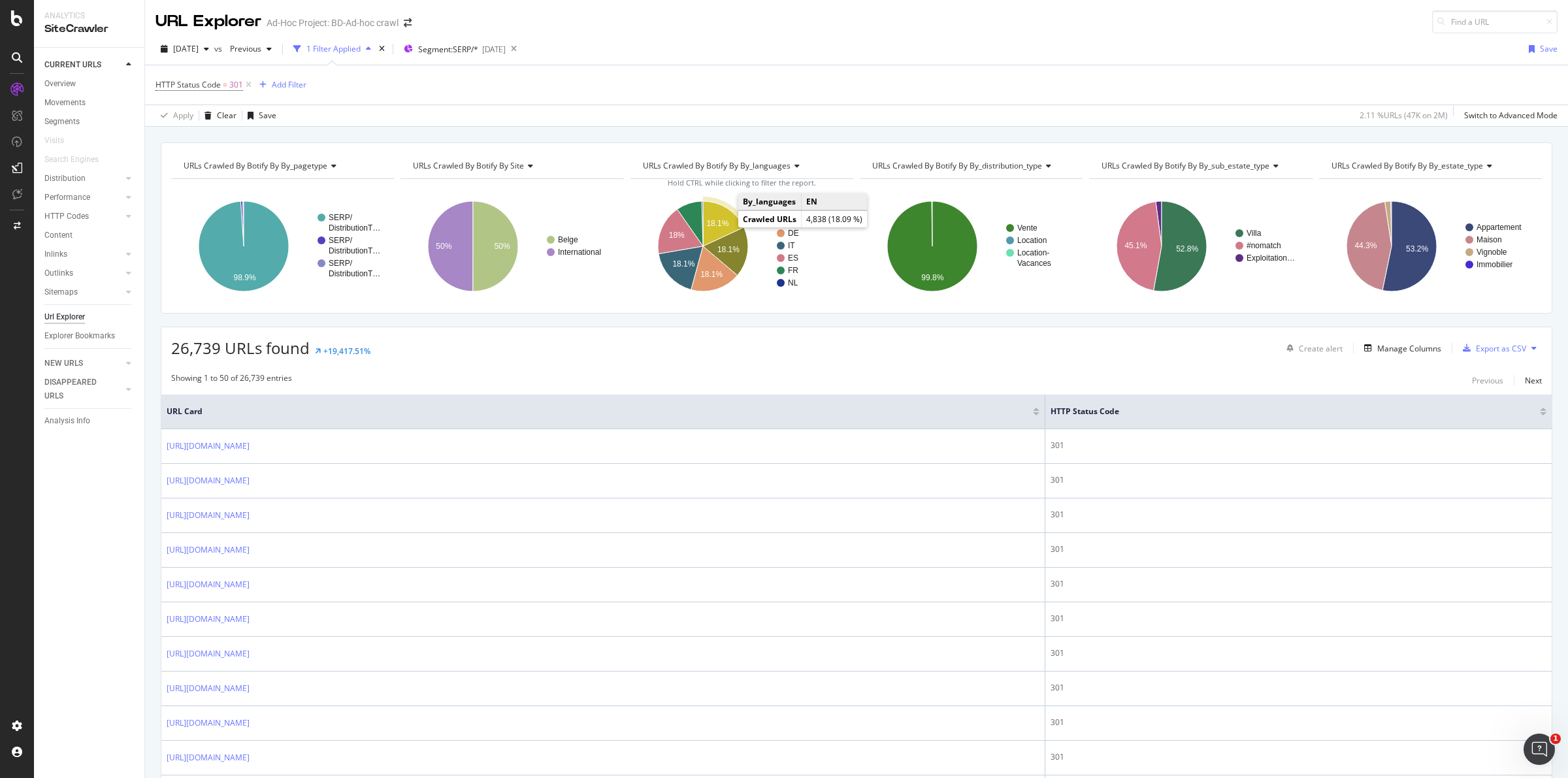
click at [719, 221] on text "18.1%" at bounding box center [718, 224] width 22 height 9
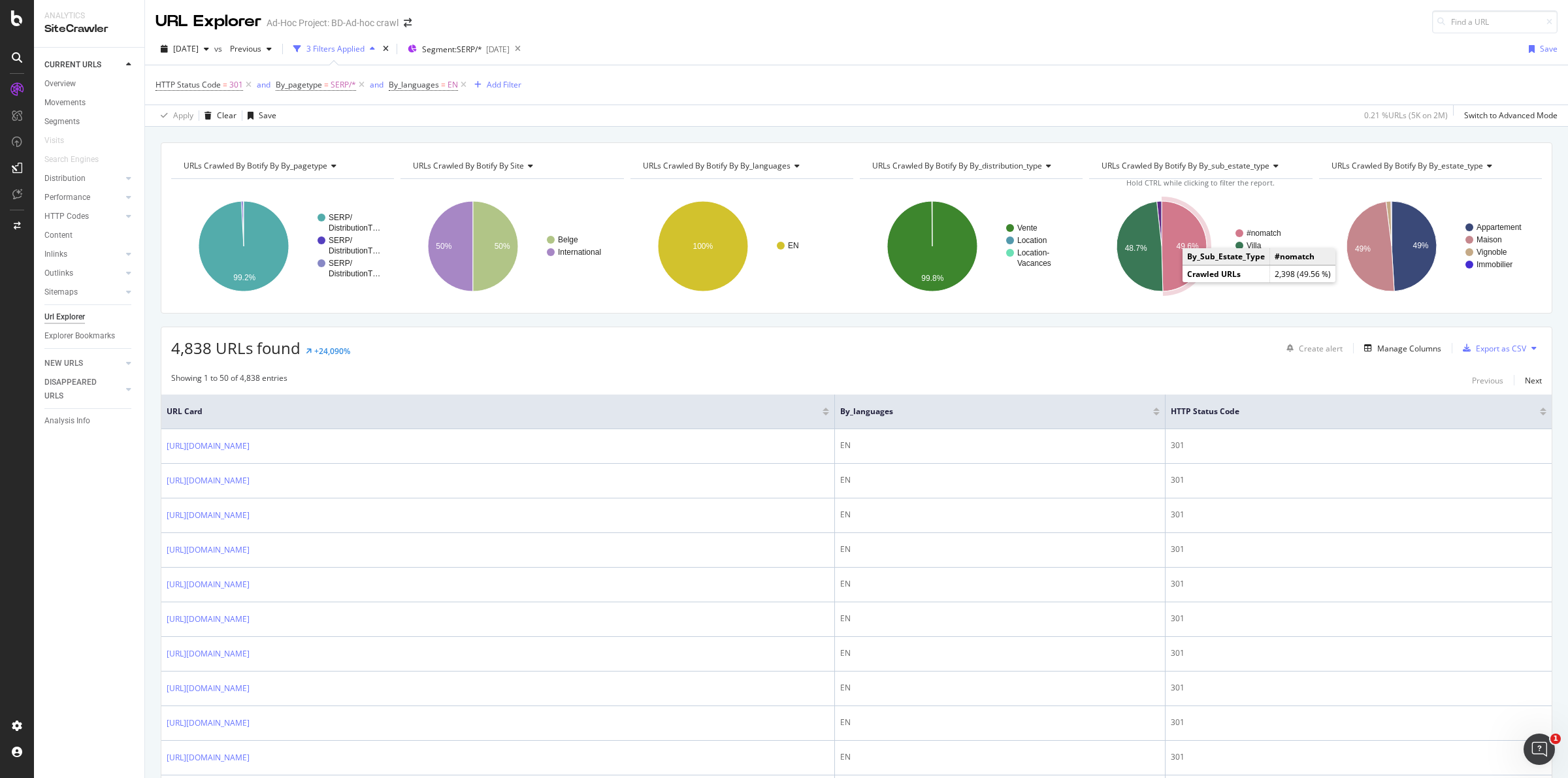
click at [1177, 246] on text "49.6%" at bounding box center [1188, 246] width 22 height 9
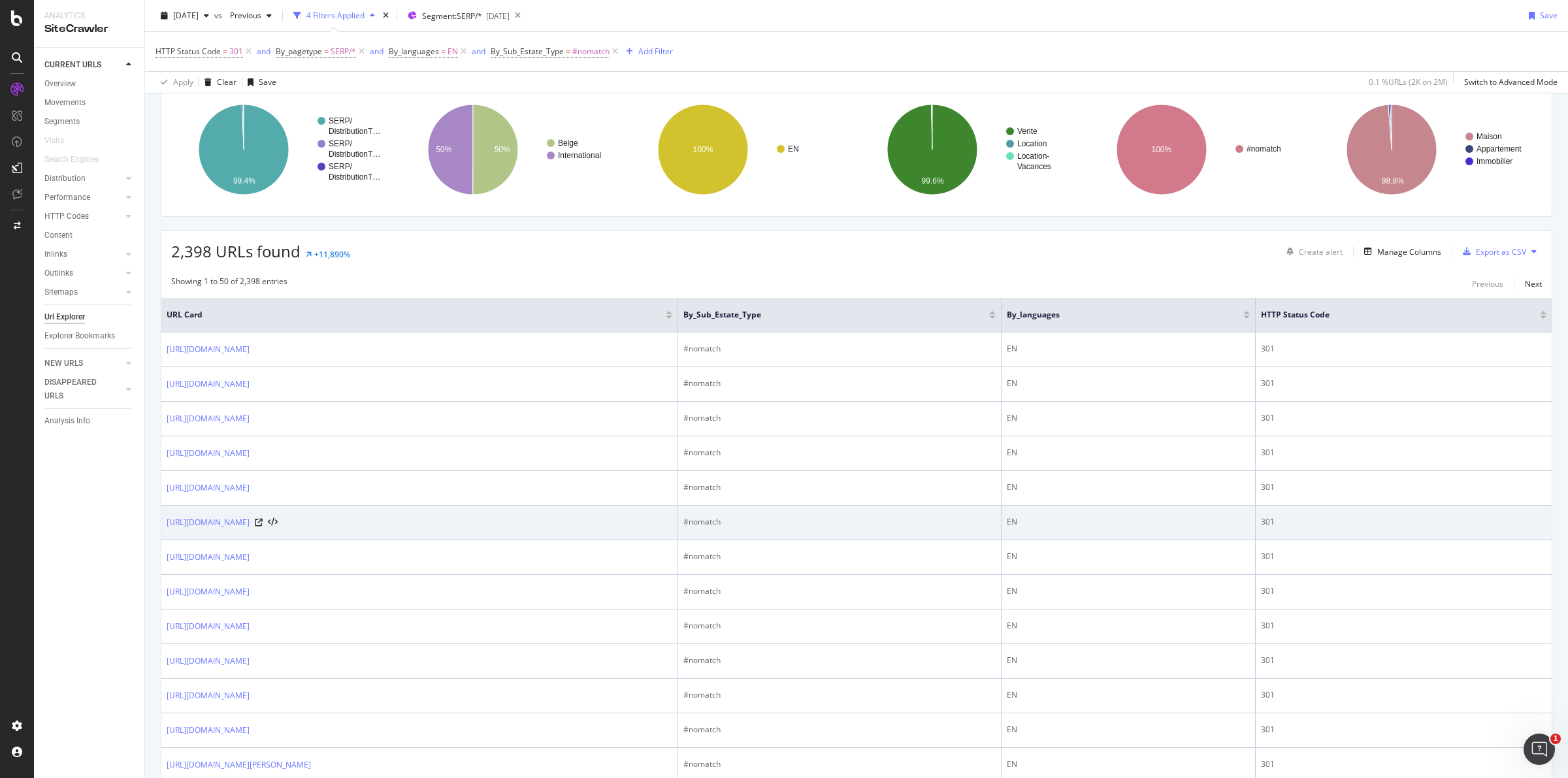
scroll to position [327, 0]
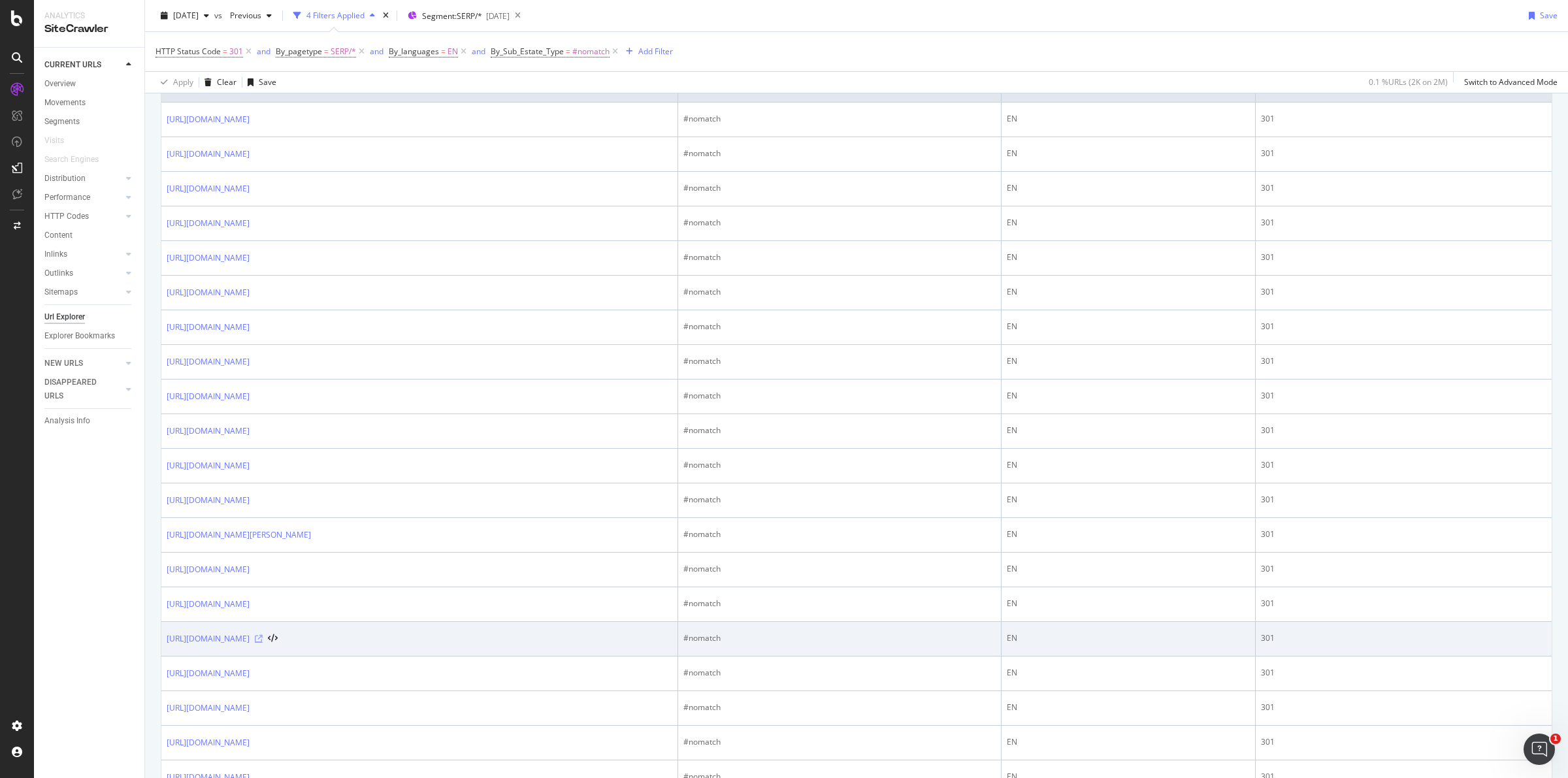
click at [262, 642] on icon at bounding box center [259, 639] width 7 height 8
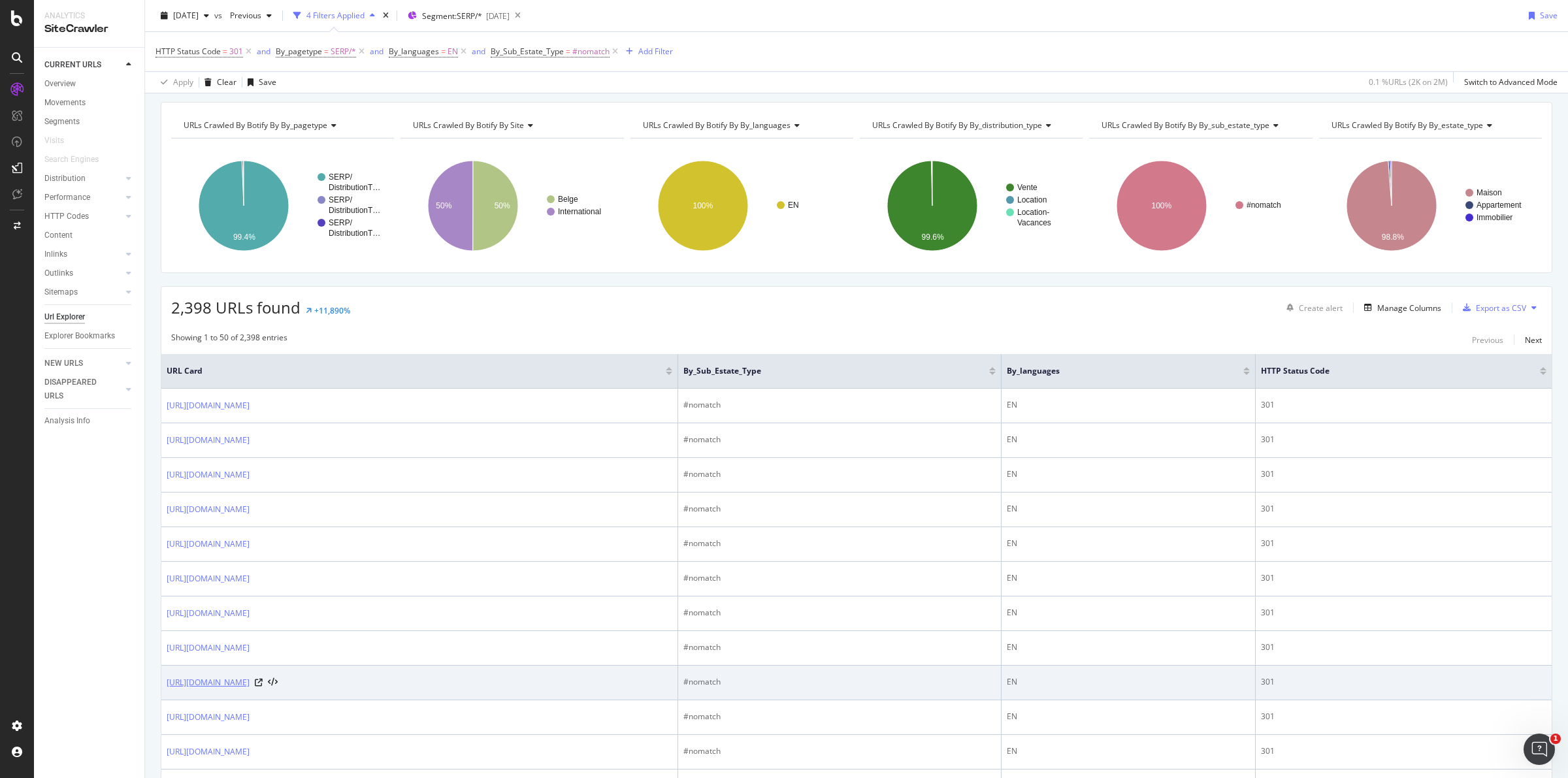
scroll to position [0, 0]
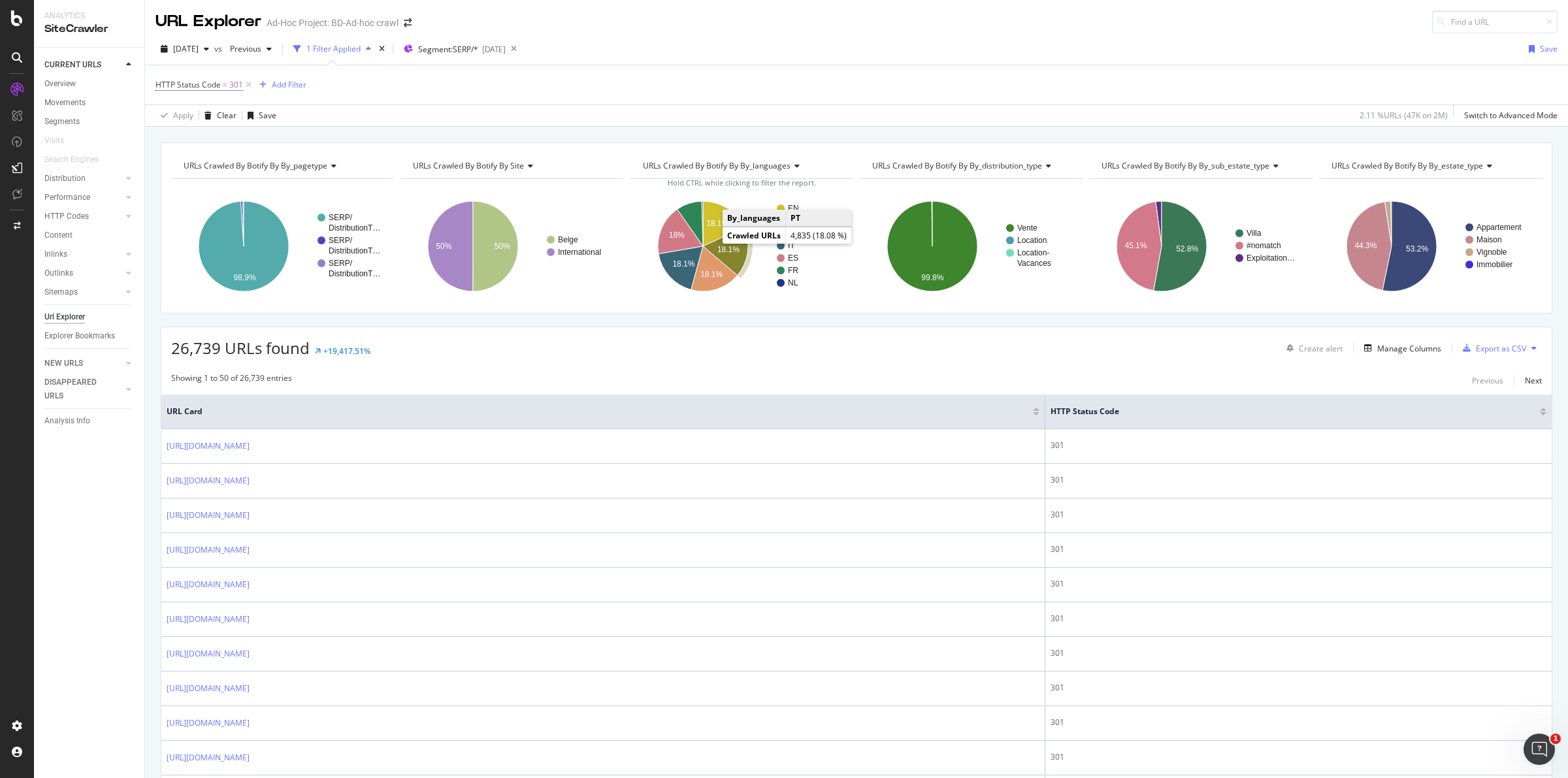
click at [733, 252] on text "18.1%" at bounding box center [728, 250] width 22 height 9
click at [689, 223] on icon "A chart." at bounding box center [689, 224] width 25 height 45
